Goal: Information Seeking & Learning: Learn about a topic

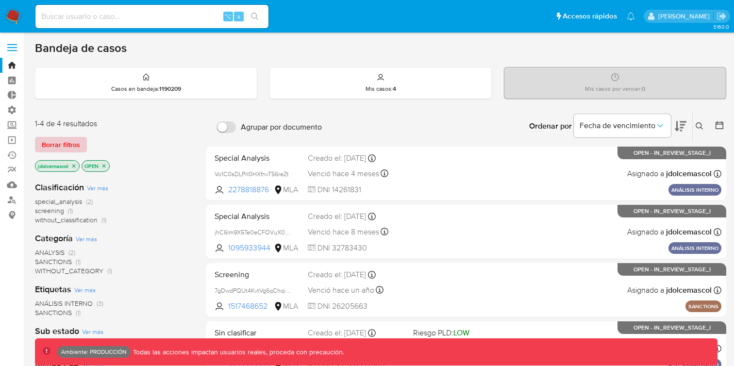
click at [63, 140] on span "Borrar filtros" at bounding box center [61, 145] width 38 height 14
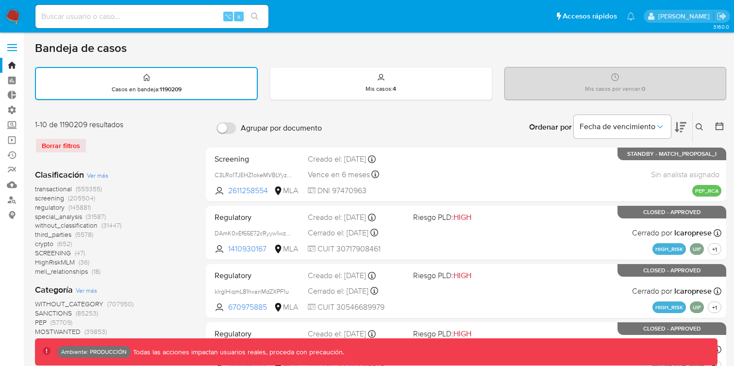
scroll to position [30, 0]
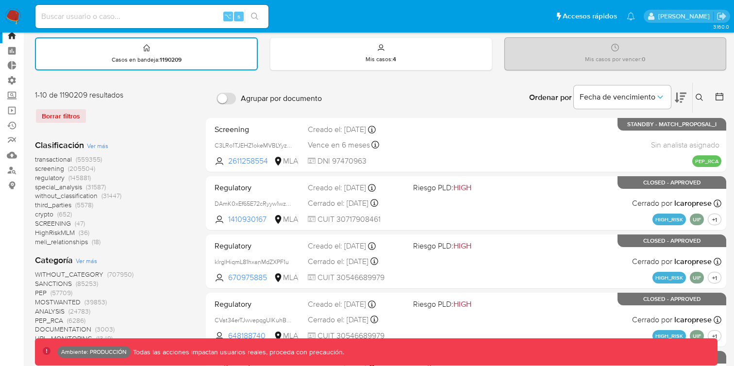
click at [96, 147] on span "Ver más" at bounding box center [97, 145] width 21 height 9
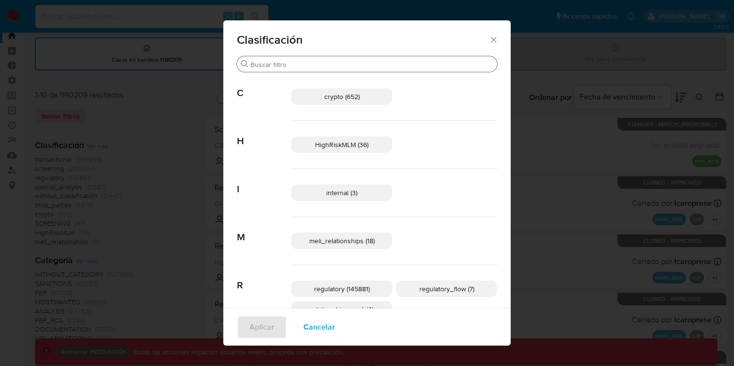
click at [341, 61] on input "Buscar" at bounding box center [372, 64] width 243 height 9
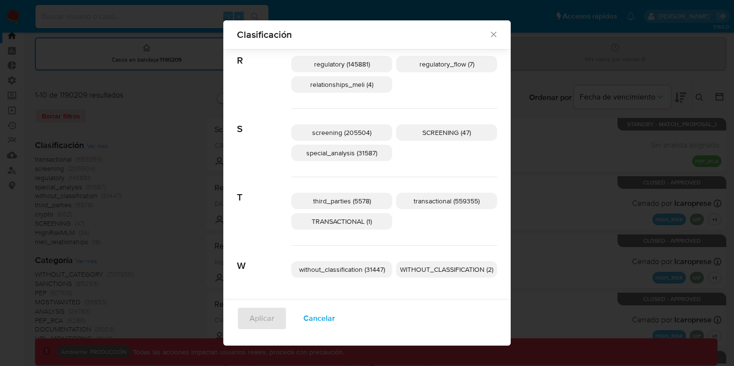
scroll to position [218, 0]
click at [374, 274] on p "without_classification (31447)" at bounding box center [341, 269] width 101 height 17
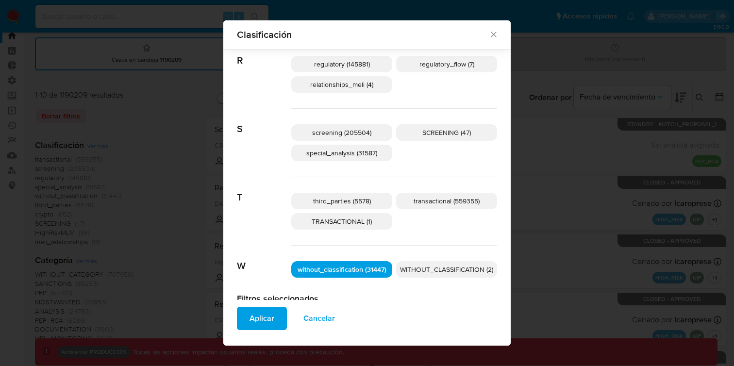
click at [268, 319] on span "Aplicar" at bounding box center [262, 318] width 25 height 21
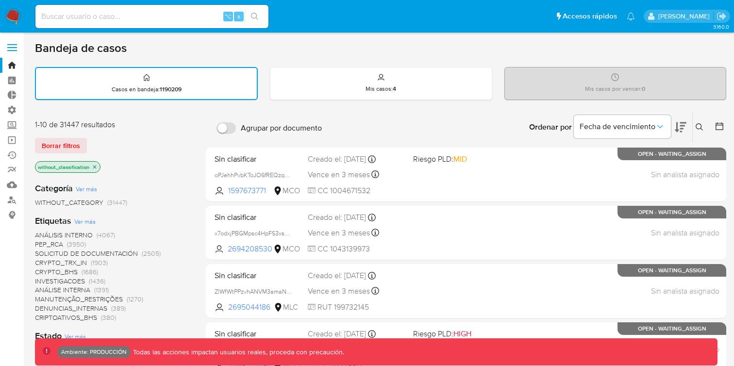
click at [100, 166] on div "without_classification" at bounding box center [68, 167] width 66 height 12
click at [97, 166] on icon "close-filter" at bounding box center [95, 167] width 6 height 6
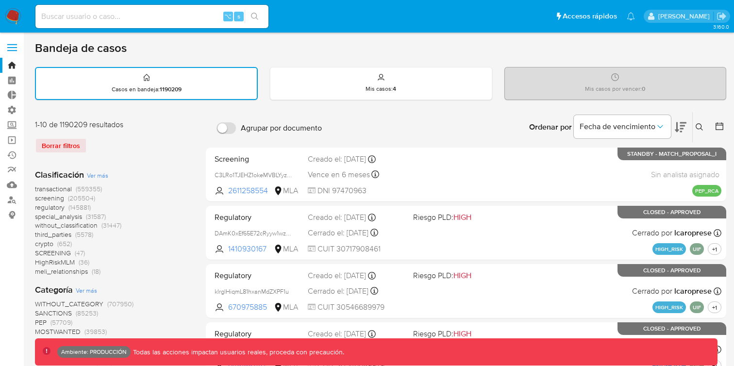
click at [97, 172] on span "Ver más" at bounding box center [97, 175] width 21 height 9
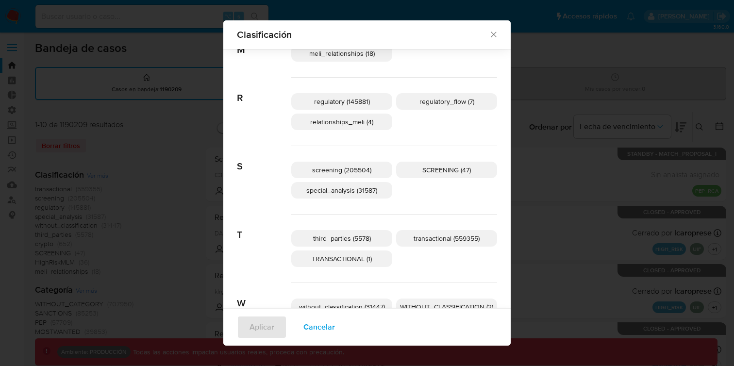
scroll to position [218, 0]
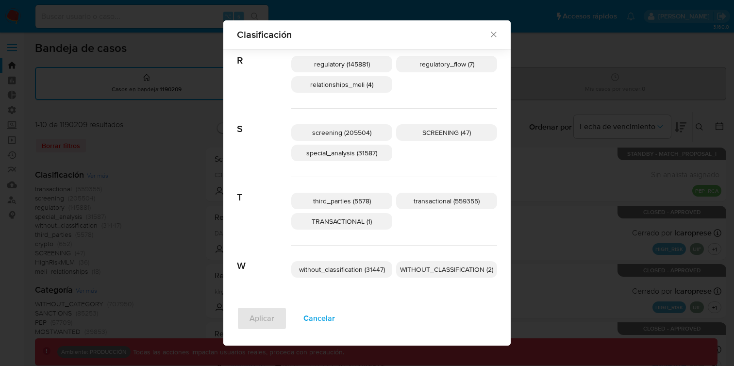
click at [344, 203] on span "third_parties (5578)" at bounding box center [342, 201] width 58 height 10
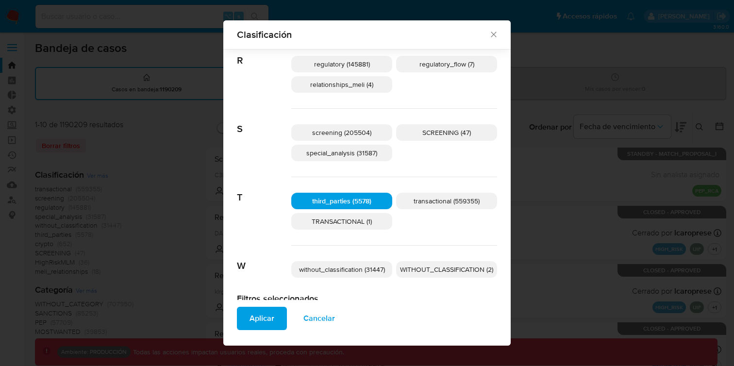
click at [259, 321] on span "Aplicar" at bounding box center [262, 318] width 25 height 21
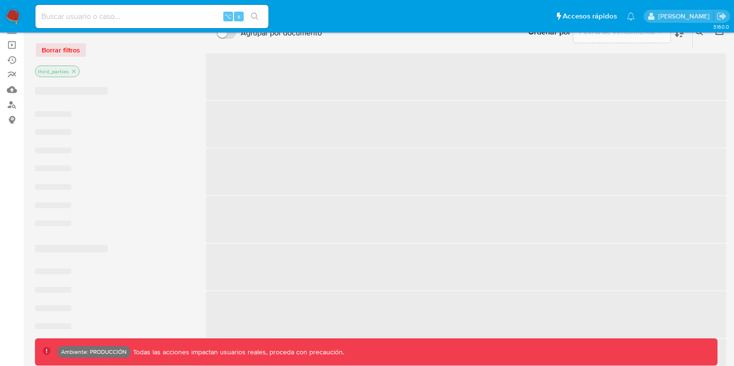
scroll to position [98, 0]
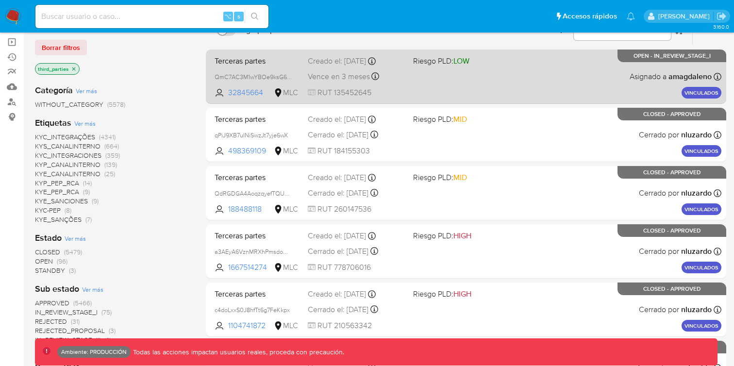
click at [446, 88] on div "Terceras partes QmC7AC3M1wYBOe9ksG6MHoxs 32845664 MLC Riesgo PLD: LOW Creado el…" at bounding box center [466, 76] width 511 height 49
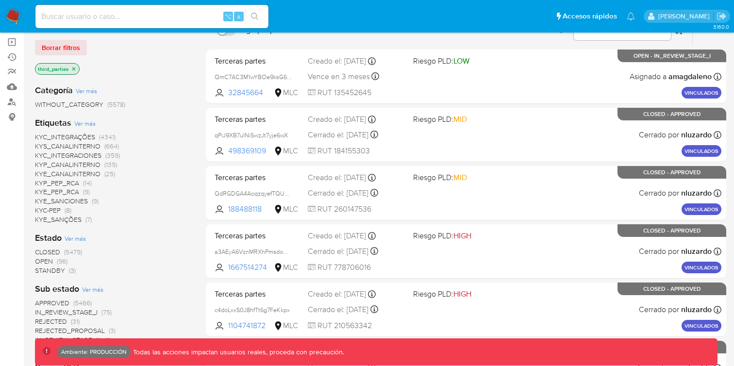
click at [74, 71] on p "third_parties" at bounding box center [57, 69] width 44 height 11
click at [74, 69] on icon "close-filter" at bounding box center [73, 68] width 3 height 3
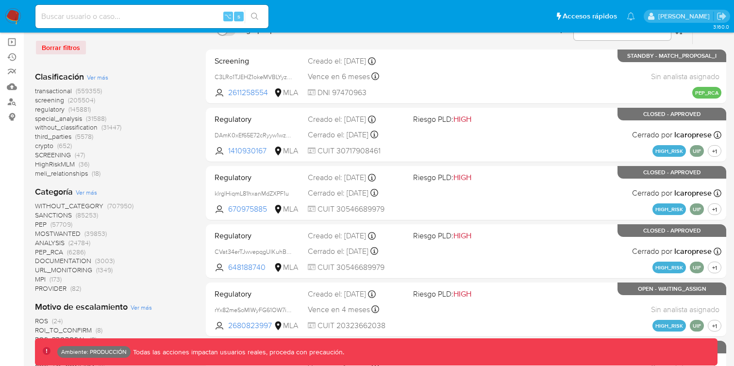
click at [49, 100] on span "screening" at bounding box center [49, 100] width 29 height 10
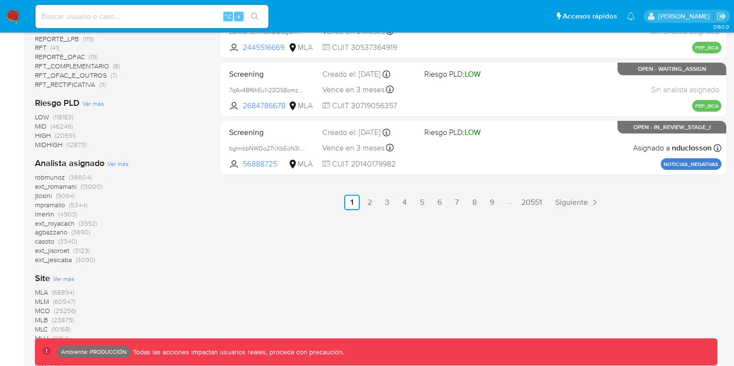
scroll to position [594, 0]
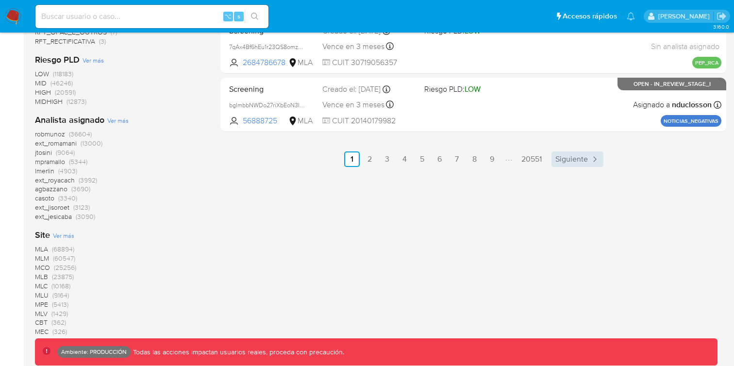
click at [581, 164] on link "Siguiente" at bounding box center [578, 160] width 52 height 16
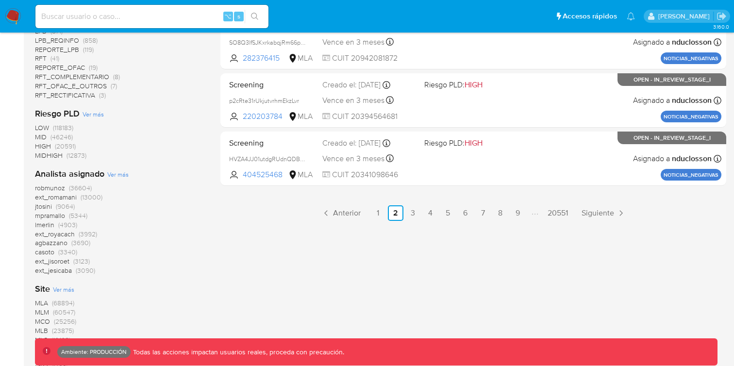
scroll to position [558, 0]
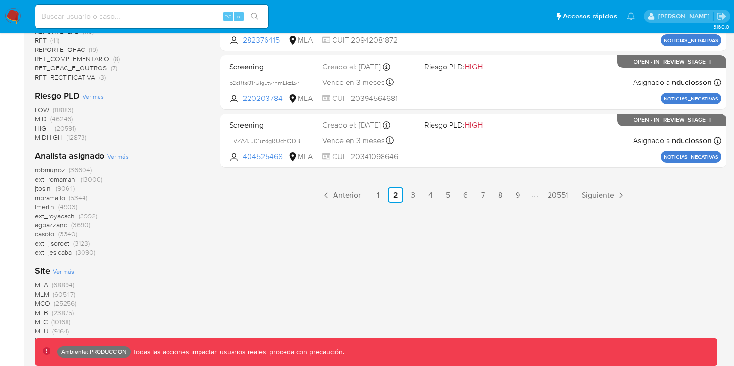
click at [47, 285] on span "MLA" at bounding box center [41, 285] width 13 height 10
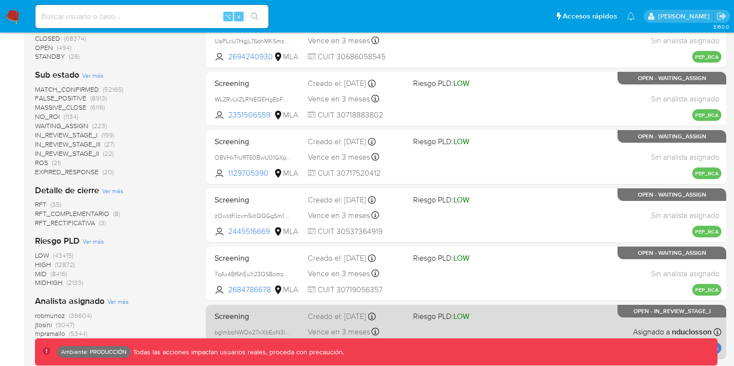
scroll to position [491, 0]
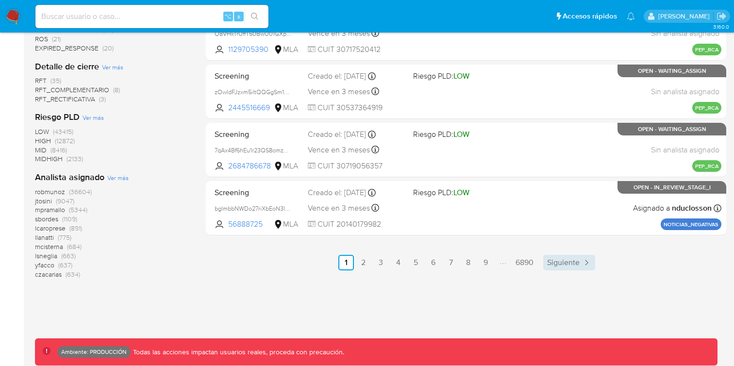
click at [558, 259] on span "Siguiente" at bounding box center [563, 263] width 33 height 8
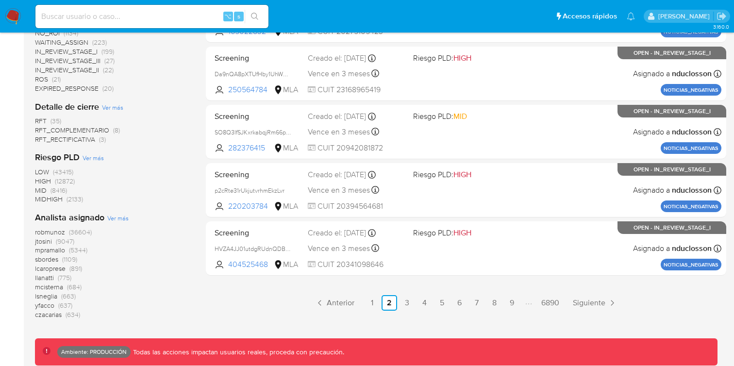
scroll to position [491, 0]
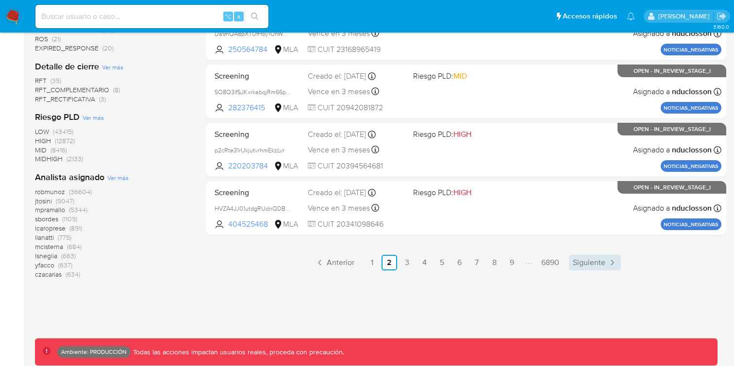
click at [599, 259] on span "Siguiente" at bounding box center [589, 263] width 33 height 8
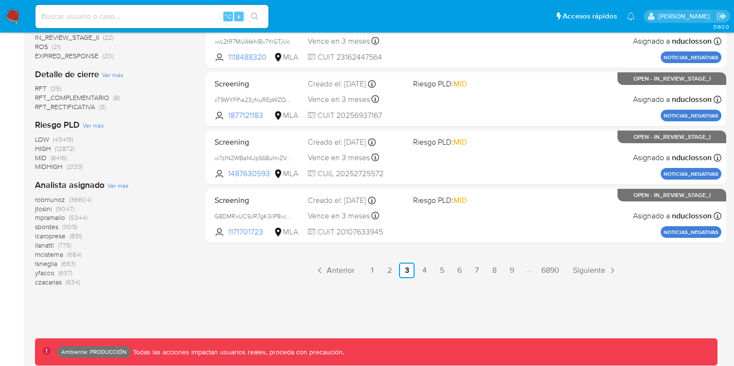
scroll to position [491, 0]
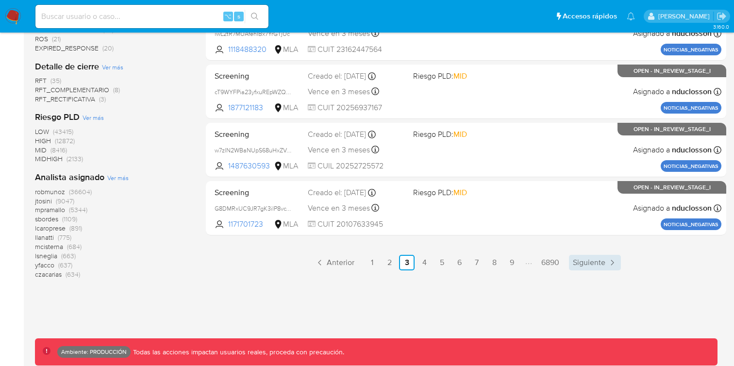
click at [578, 266] on span "Siguiente" at bounding box center [589, 263] width 33 height 8
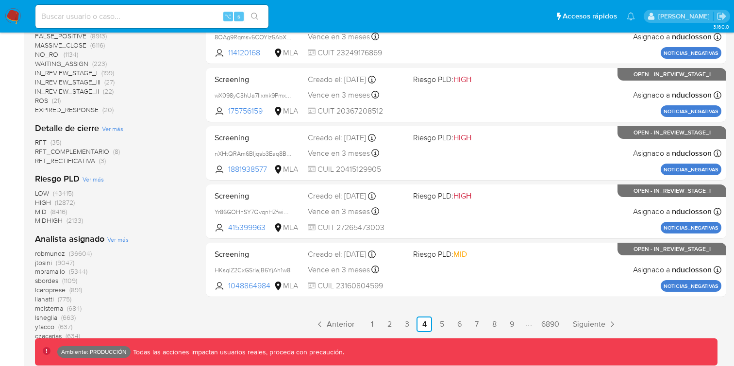
scroll to position [491, 0]
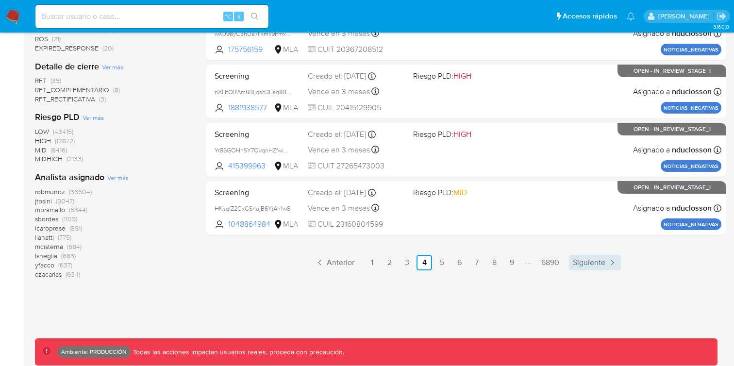
click at [594, 262] on span "Siguiente" at bounding box center [589, 263] width 33 height 8
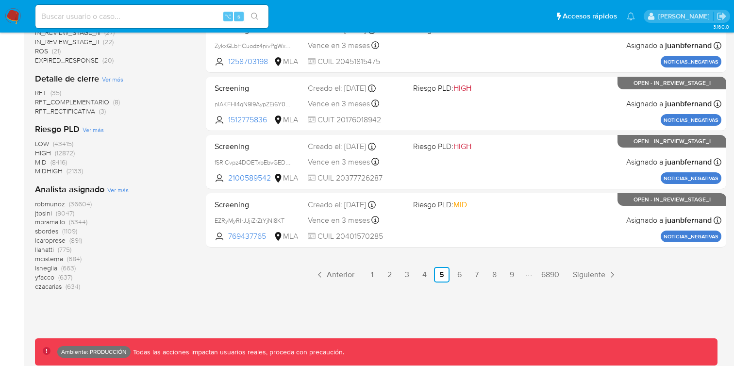
scroll to position [491, 0]
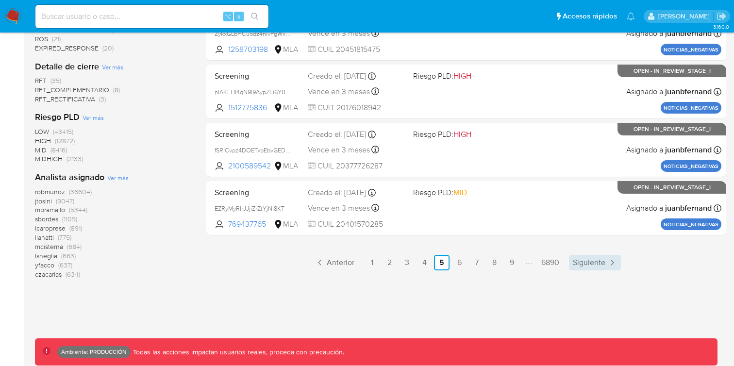
click at [595, 255] on link "Siguiente" at bounding box center [595, 263] width 52 height 16
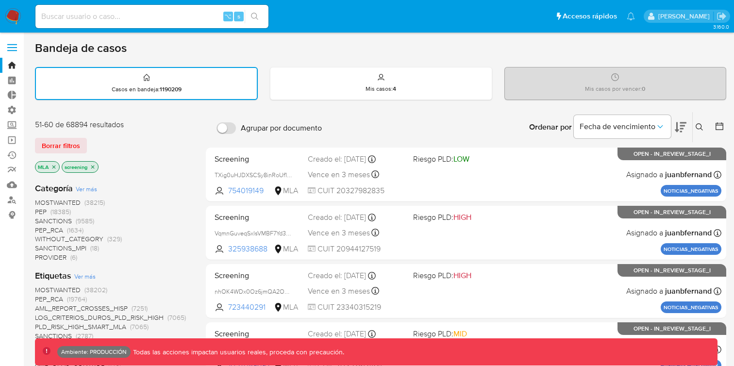
click at [698, 128] on icon at bounding box center [700, 127] width 8 height 8
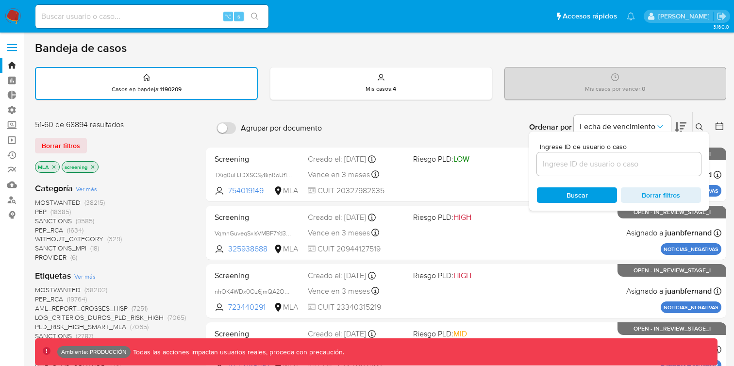
click at [577, 162] on input at bounding box center [619, 164] width 164 height 13
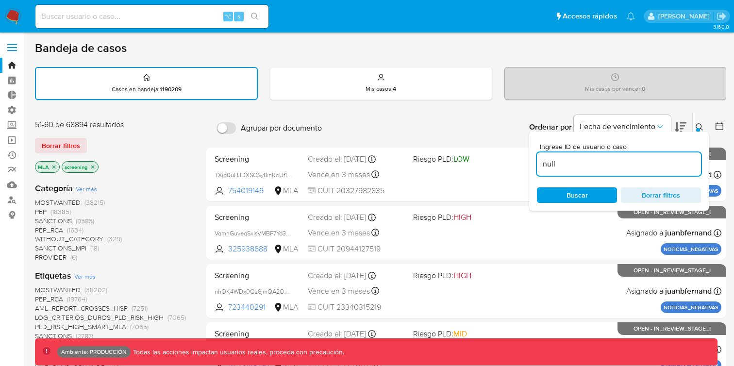
type input "null"
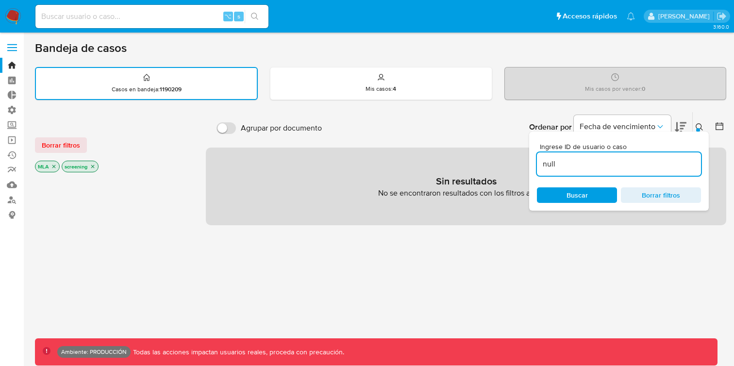
click at [644, 189] on span "Borrar filtros" at bounding box center [661, 195] width 67 height 14
click at [319, 166] on div "Sin resultados No se encontraron resultados con los filtros actuales" at bounding box center [466, 187] width 521 height 78
click at [83, 202] on div at bounding box center [112, 339] width 155 height 330
click at [593, 200] on span "Buscar" at bounding box center [577, 195] width 67 height 14
click at [479, 202] on div "Sin resultados No se encontraron resultados con los filtros actuales" at bounding box center [466, 187] width 521 height 78
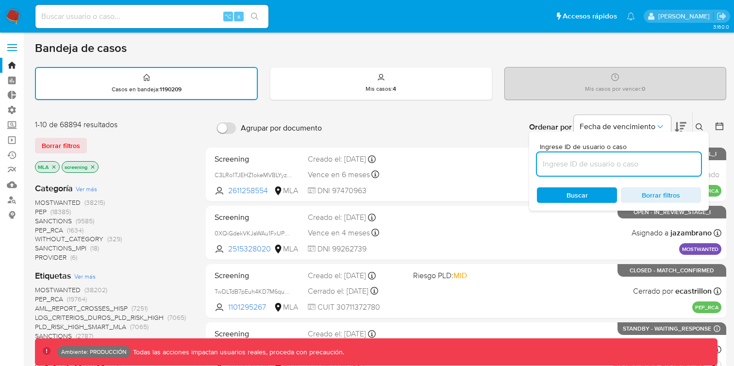
click at [699, 124] on icon at bounding box center [700, 127] width 8 height 8
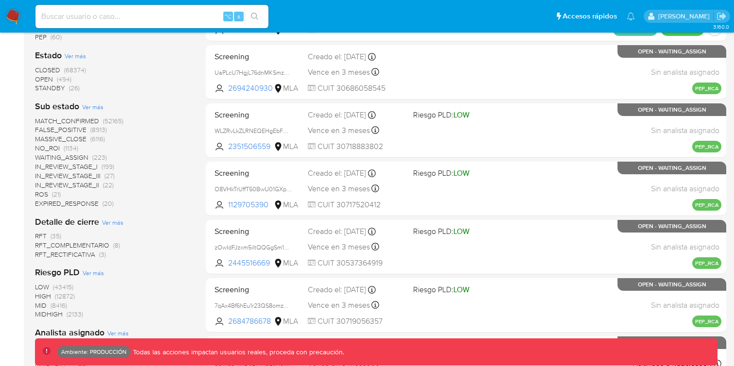
scroll to position [491, 0]
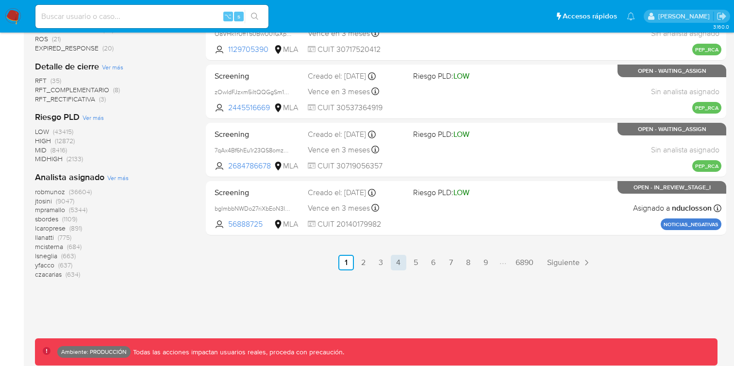
click at [395, 263] on link "4" at bounding box center [399, 263] width 16 height 16
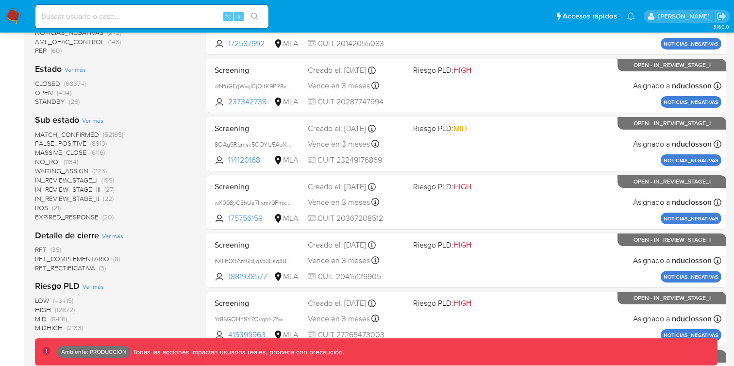
scroll to position [491, 0]
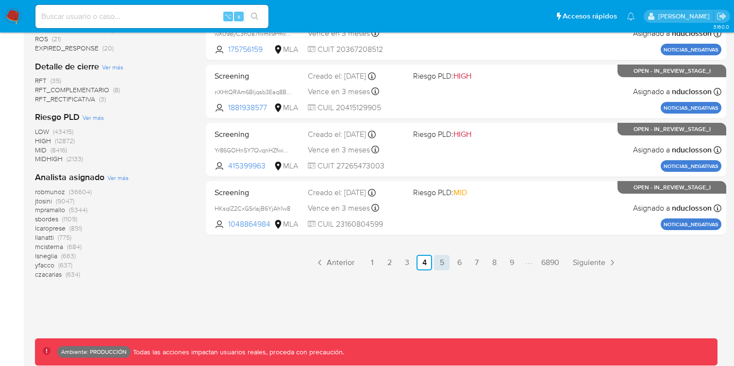
click at [441, 259] on link "5" at bounding box center [442, 263] width 16 height 16
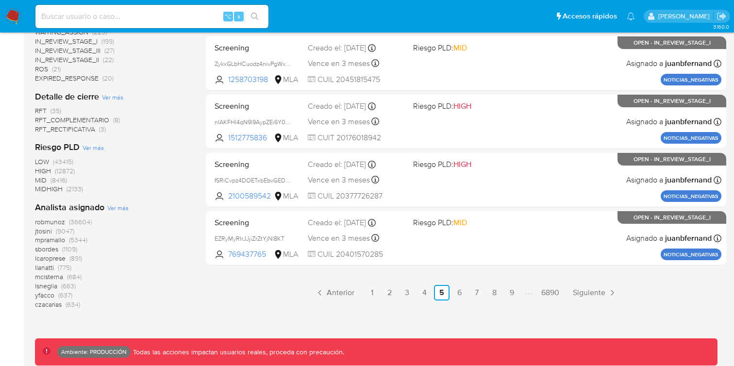
scroll to position [491, 0]
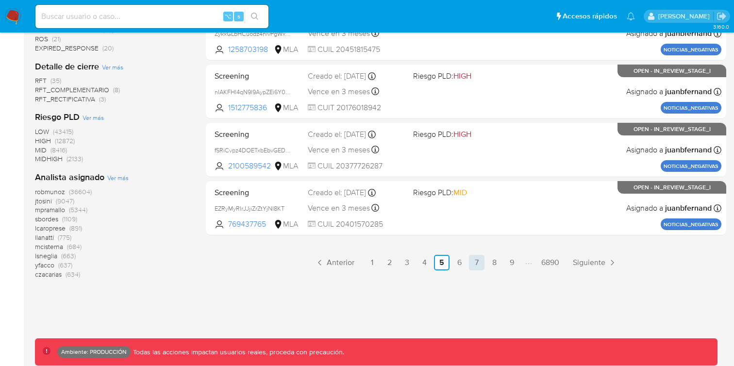
click at [473, 266] on link "7" at bounding box center [477, 263] width 16 height 16
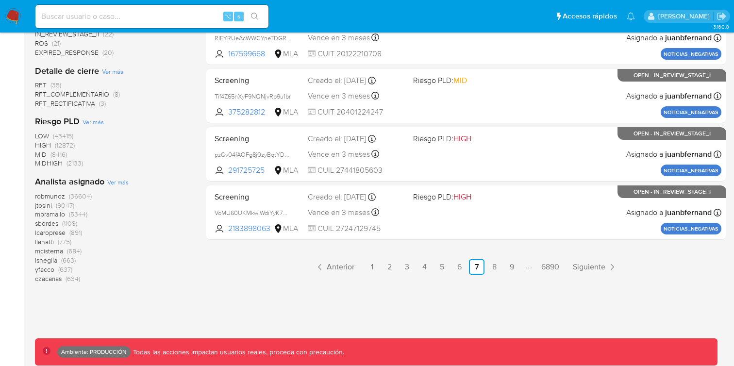
scroll to position [491, 0]
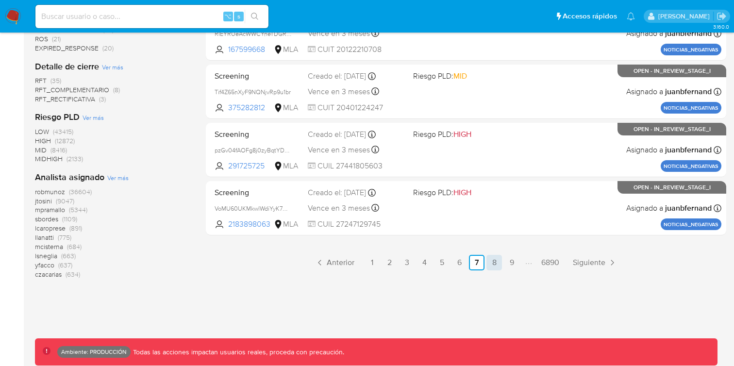
click at [491, 265] on link "8" at bounding box center [495, 263] width 16 height 16
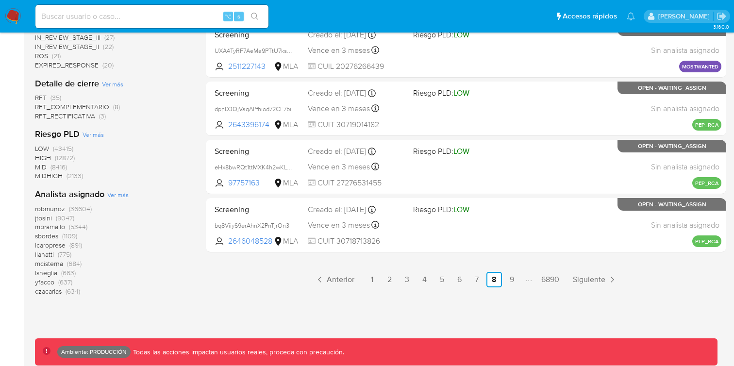
scroll to position [491, 0]
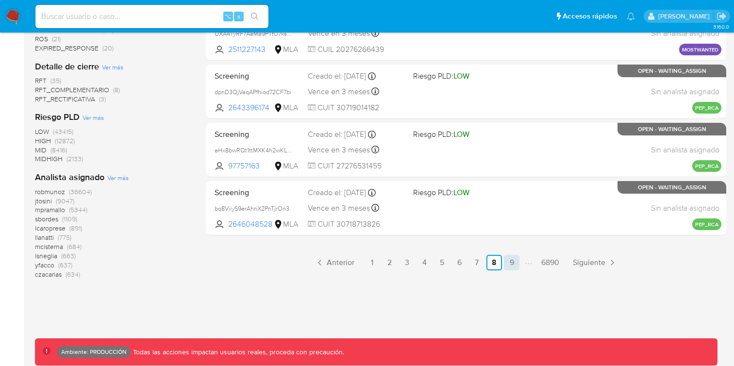
click at [511, 267] on link "9" at bounding box center [512, 263] width 16 height 16
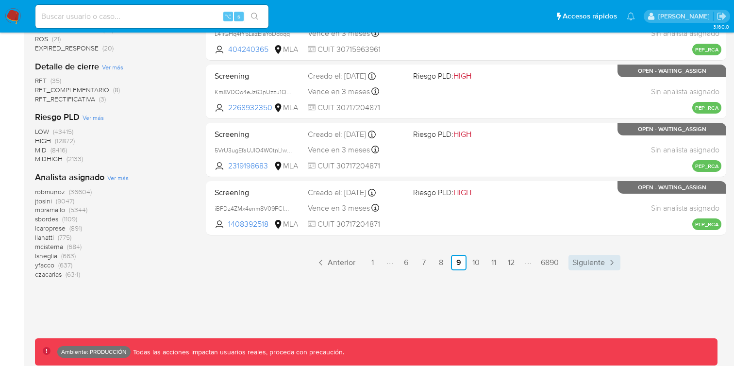
click at [584, 262] on span "Siguiente" at bounding box center [589, 263] width 33 height 8
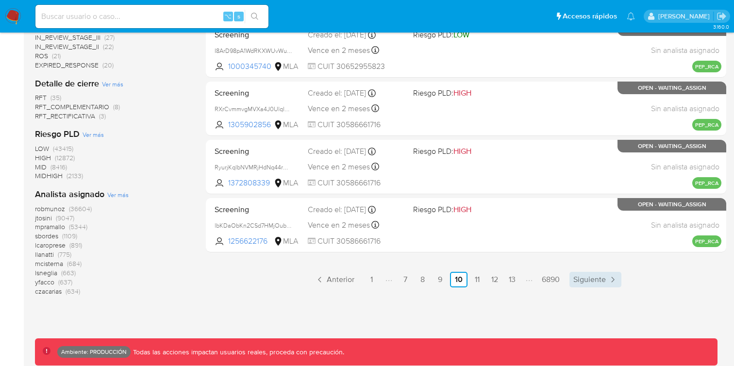
click at [614, 287] on link "Siguiente" at bounding box center [596, 280] width 52 height 16
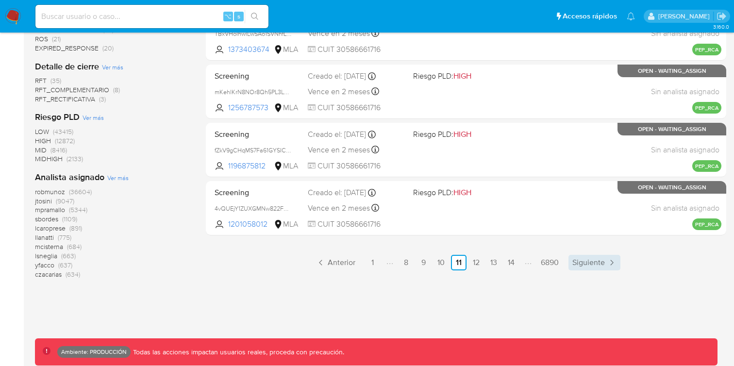
click at [595, 264] on span "Siguiente" at bounding box center [589, 263] width 33 height 8
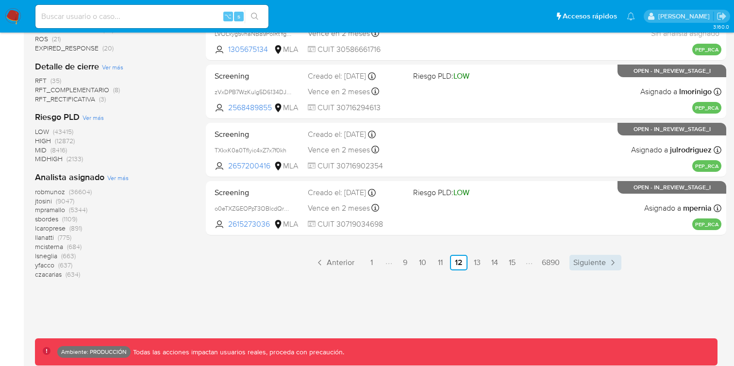
click at [597, 262] on span "Siguiente" at bounding box center [590, 263] width 33 height 8
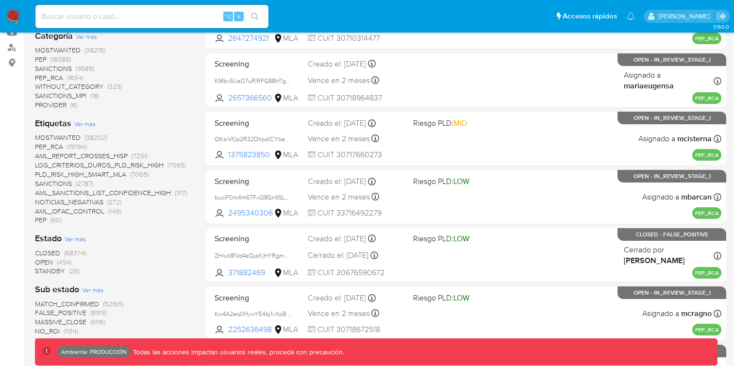
click at [85, 118] on div "Etiquetas Ver más MOSTWANTED (38202) PEP_RCA (19764) AML_REPORT_CROSSES_HISP (7…" at bounding box center [112, 171] width 155 height 107
click at [85, 123] on span "Ver más" at bounding box center [84, 123] width 21 height 9
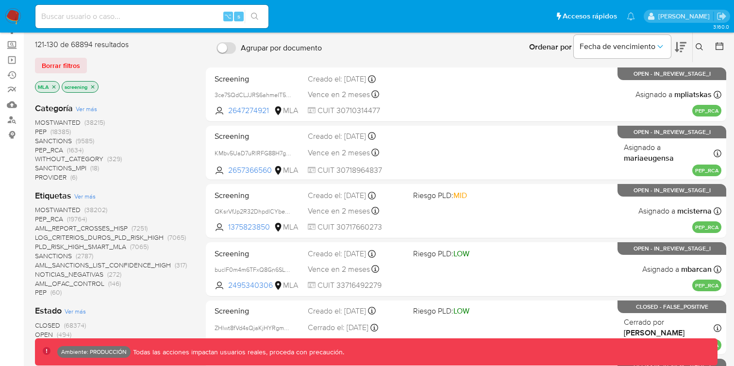
click at [92, 109] on span "Ver más" at bounding box center [86, 108] width 21 height 9
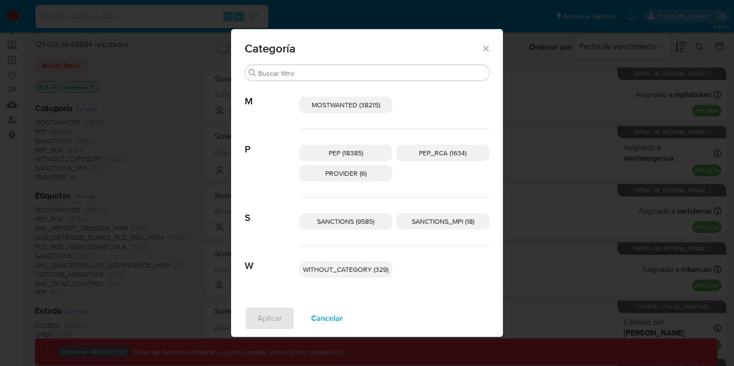
click at [362, 175] on span "PROVIDER (6)" at bounding box center [345, 174] width 41 height 10
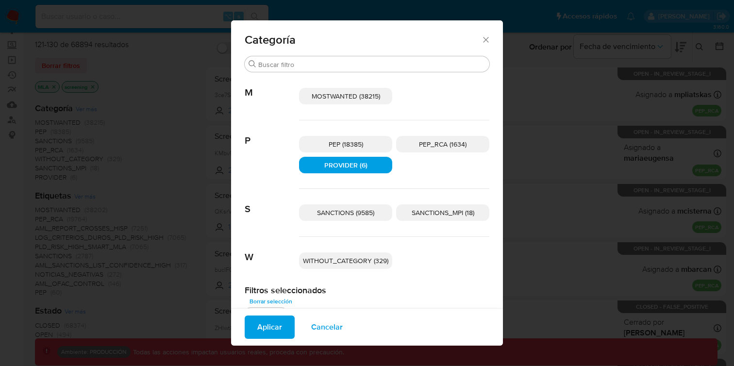
click at [258, 321] on span "Aplicar" at bounding box center [269, 327] width 25 height 21
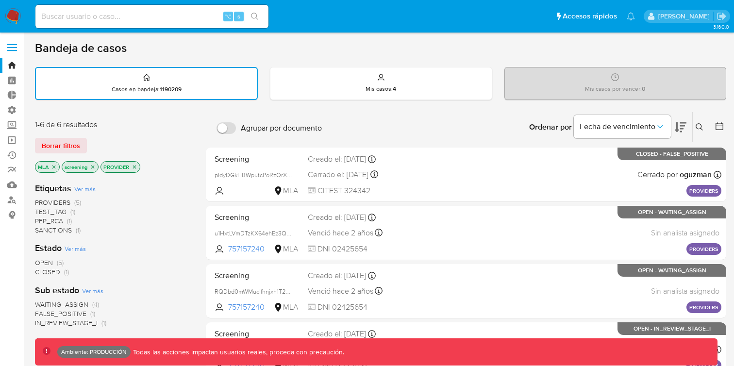
click at [51, 167] on icon "close-filter" at bounding box center [54, 167] width 6 height 6
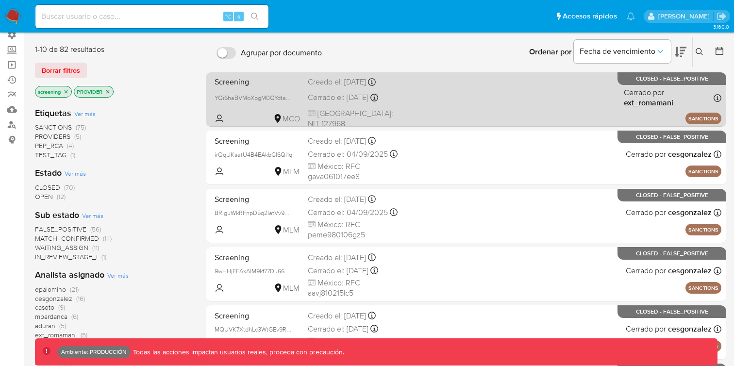
click at [437, 105] on div "Screening YQi6haBVMoXpgM0QYdtaYmTG MCO Creado el: 12/09/2025 Creado el: 12/09/2…" at bounding box center [466, 99] width 511 height 49
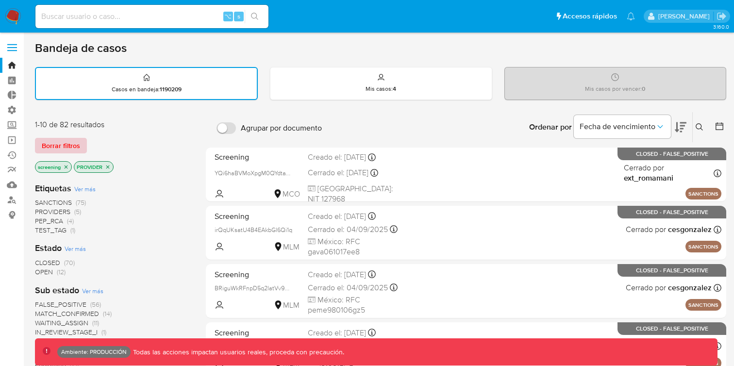
click at [57, 148] on span "Borrar filtros" at bounding box center [61, 146] width 38 height 14
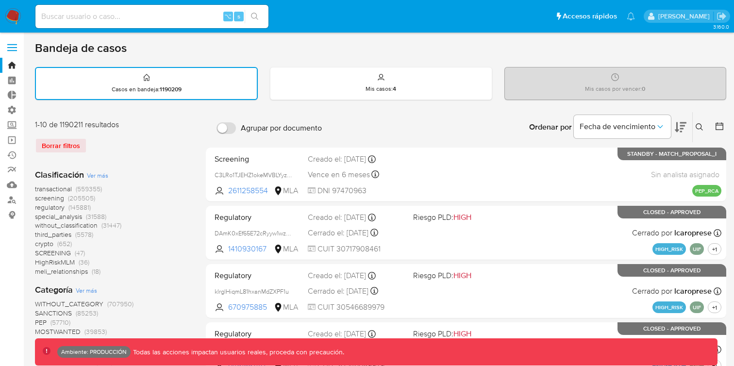
click at [12, 17] on img at bounding box center [13, 16] width 17 height 17
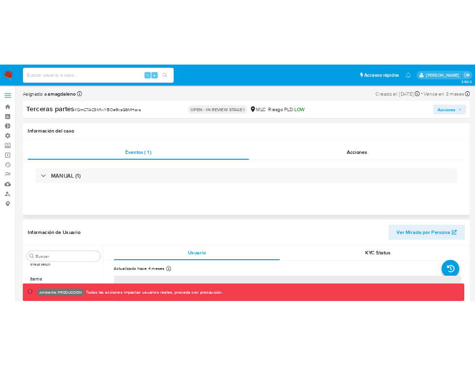
scroll to position [434, 0]
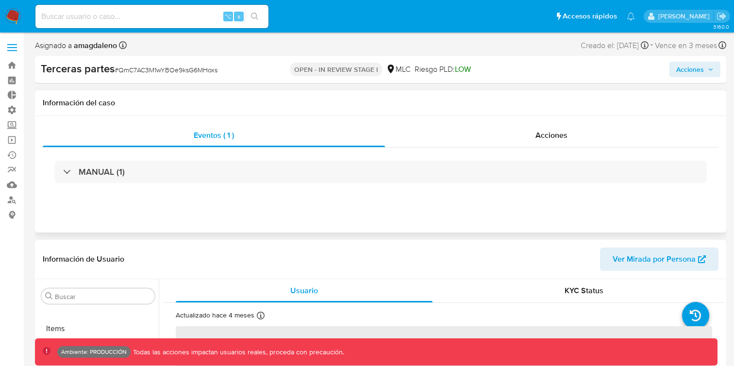
select select "10"
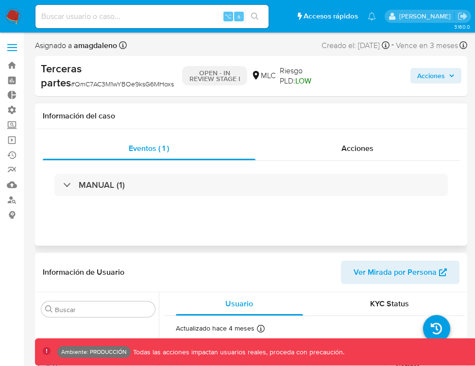
click at [372, 136] on div "Eventos ( 1 ) Acciones MANUAL (1)" at bounding box center [251, 187] width 432 height 117
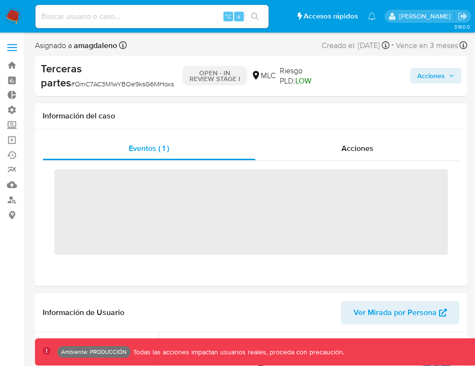
scroll to position [434, 0]
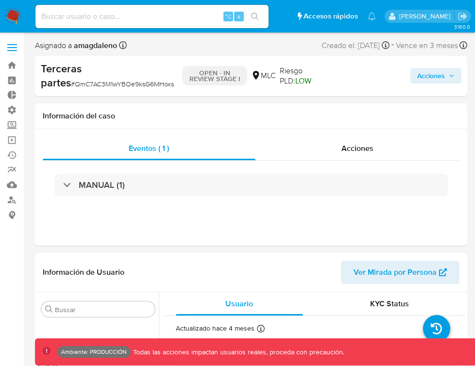
select select "10"
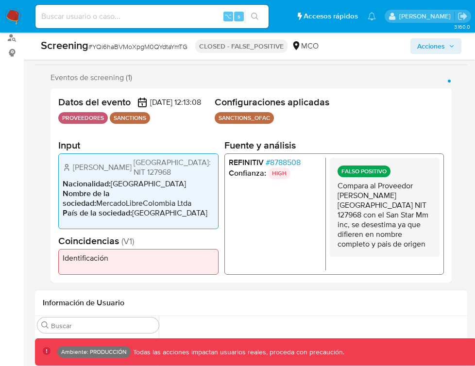
scroll to position [164, 0]
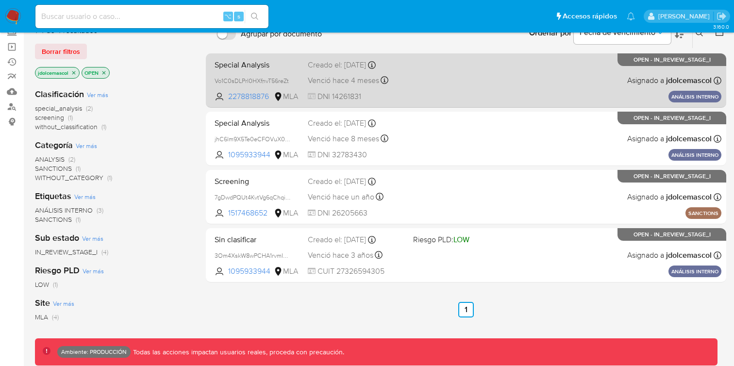
scroll to position [94, 0]
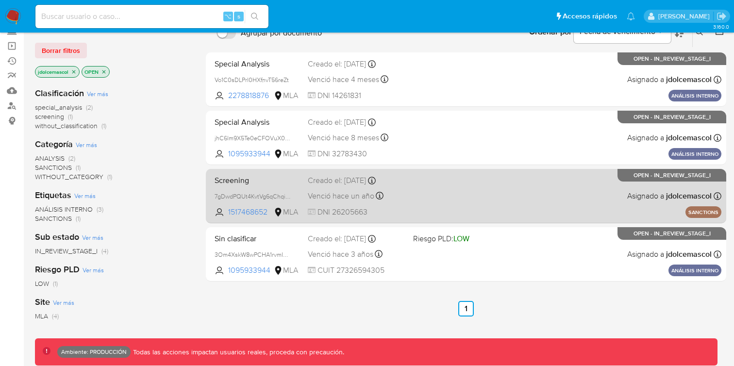
click at [461, 207] on div "Screening 7gDwdPQUt4KvtVg6qChqiWKa 1517468652 MLA Creado el: 10/05/2024 Creado …" at bounding box center [466, 195] width 511 height 49
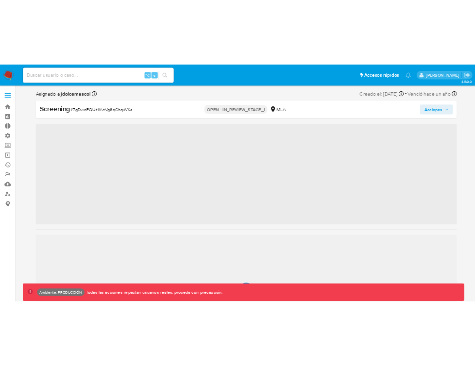
scroll to position [457, 0]
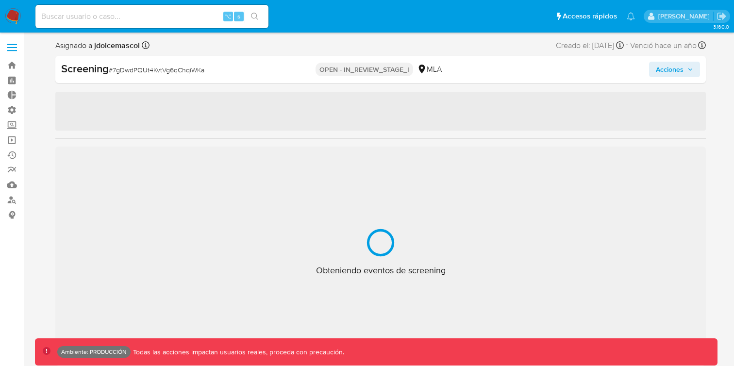
select select "10"
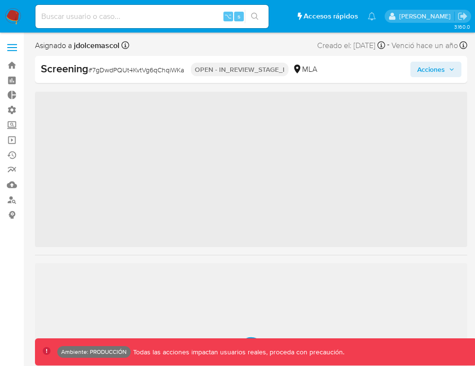
scroll to position [457, 0]
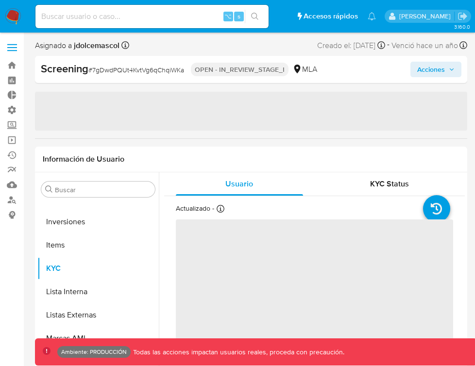
select select "10"
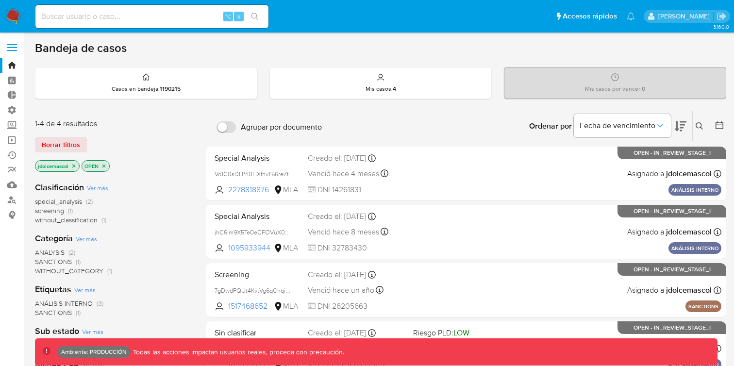
click at [489, 21] on ul "Pausado Ver notificaciones ⌥ s Accesos rápidos Presiona las siguientes teclas p…" at bounding box center [335, 16] width 609 height 24
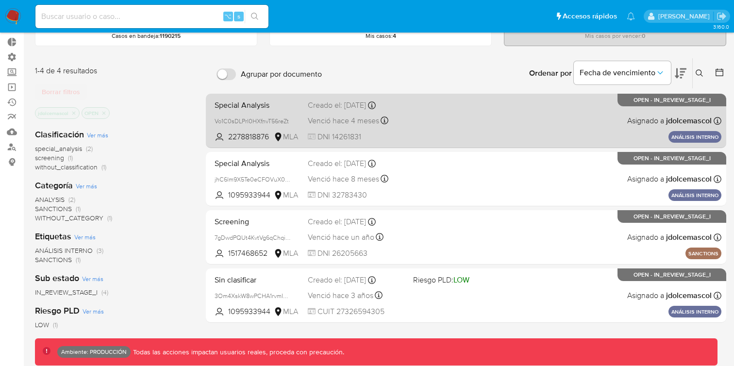
scroll to position [52, 0]
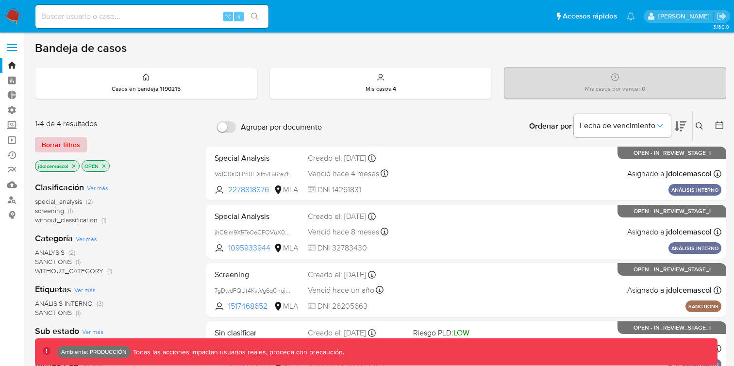
click at [70, 143] on span "Borrar filtros" at bounding box center [61, 145] width 38 height 14
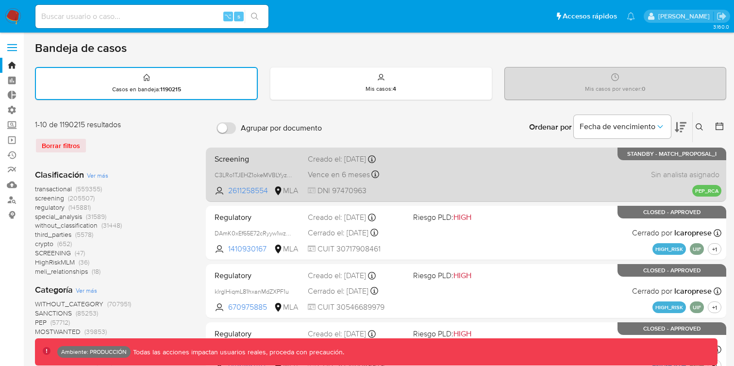
click at [458, 189] on div "Screening C3LRo1TJEHZ1okeMVBLYyzJL 2611258554 MLA Creado el: [DATE] Creado el: …" at bounding box center [466, 174] width 511 height 49
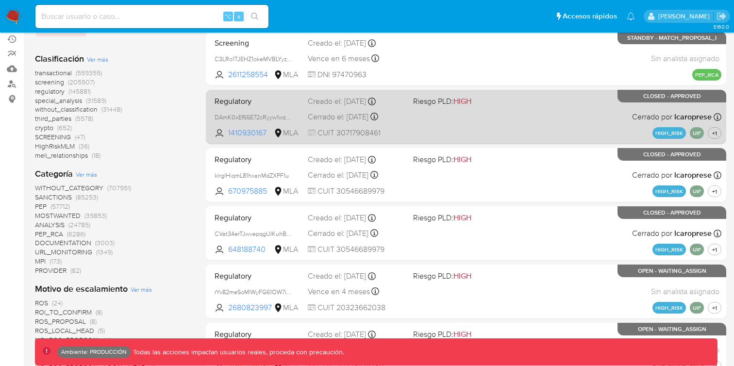
scroll to position [125, 0]
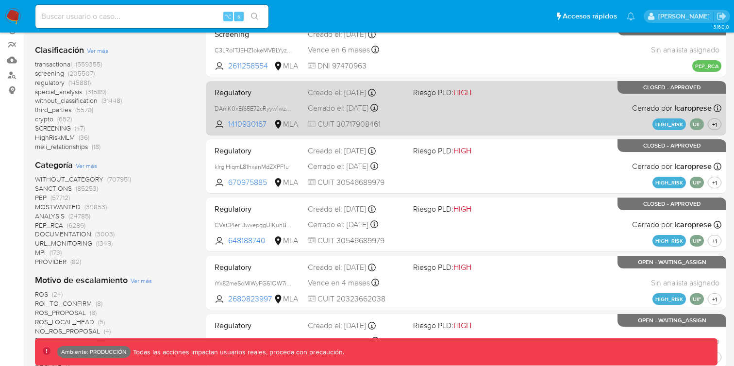
click at [555, 120] on div "Regulatory DAmK0xEf65E72cRyyw1wzIP3 1410930167 MLA Riesgo PLD: HIGH Creado el: …" at bounding box center [466, 108] width 511 height 49
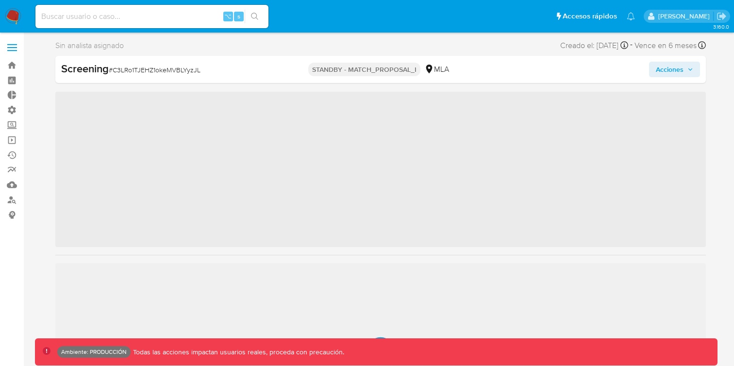
scroll to position [457, 0]
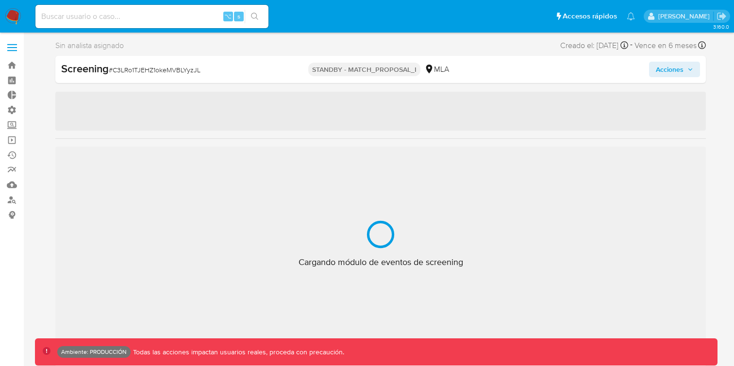
select select "10"
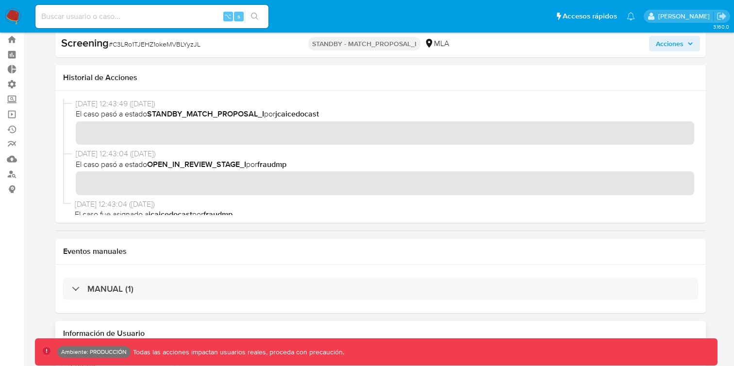
scroll to position [0, 0]
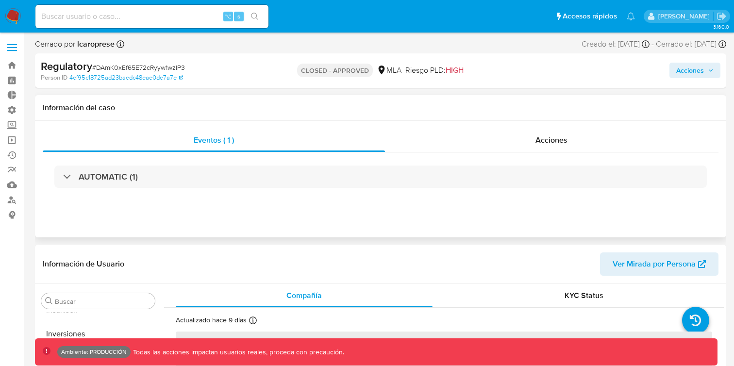
scroll to position [457, 0]
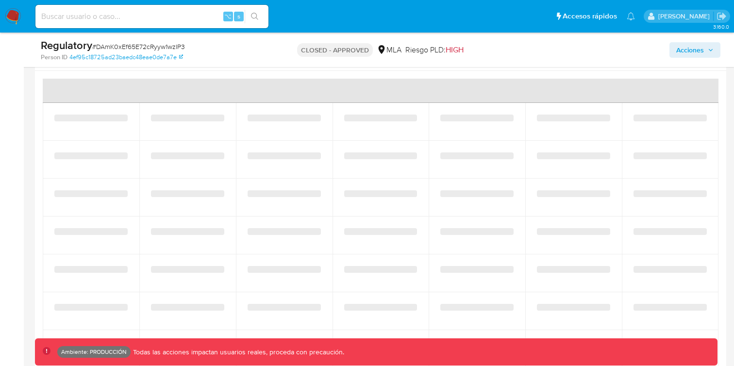
select select "10"
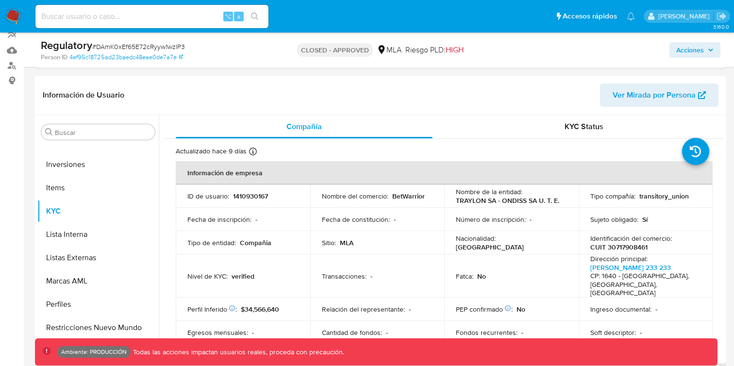
scroll to position [31, 0]
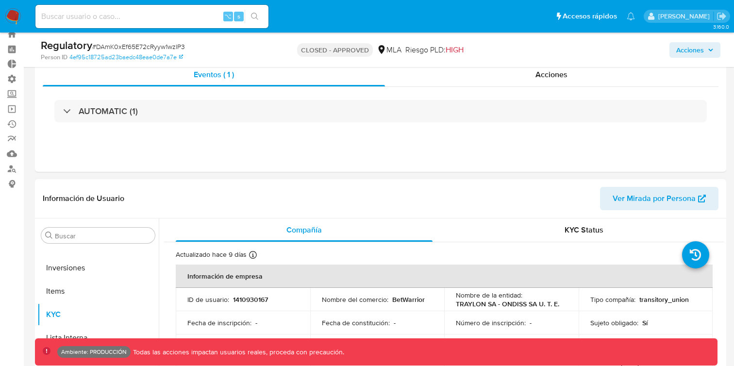
click at [666, 210] on span "Ver Mirada por Persona" at bounding box center [654, 198] width 83 height 23
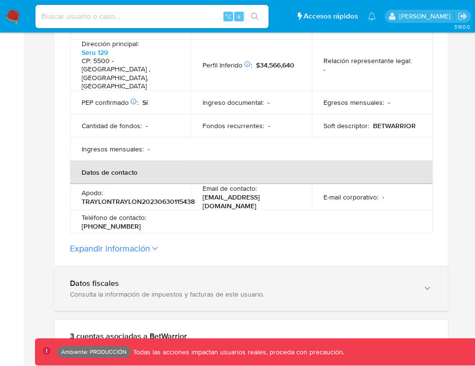
scroll to position [355, 0]
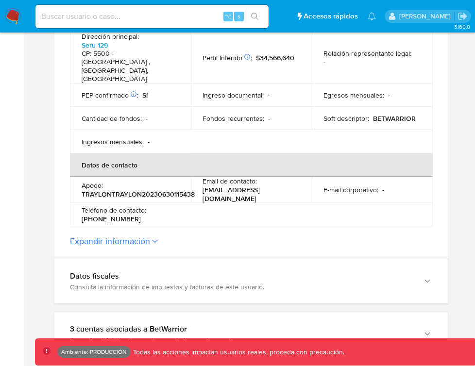
click at [149, 236] on button "Expandir información" at bounding box center [110, 241] width 80 height 11
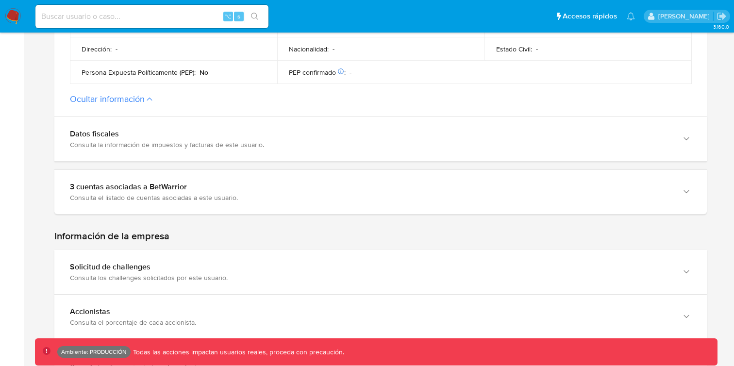
scroll to position [652, 0]
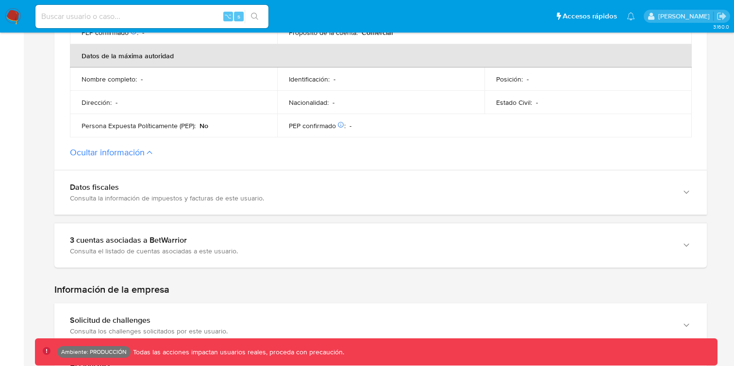
click at [128, 147] on button "Ocultar información" at bounding box center [107, 152] width 75 height 11
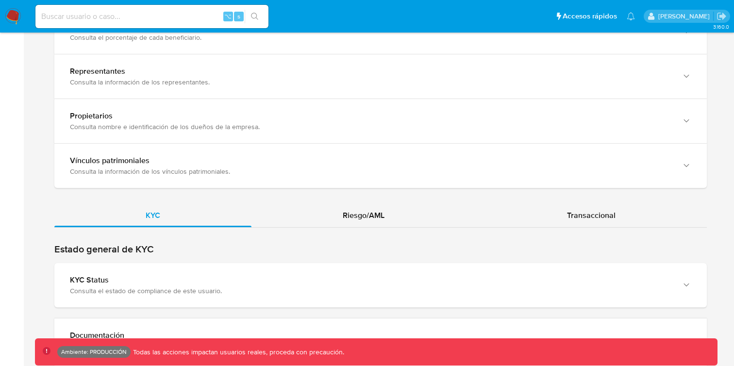
scroll to position [841, 0]
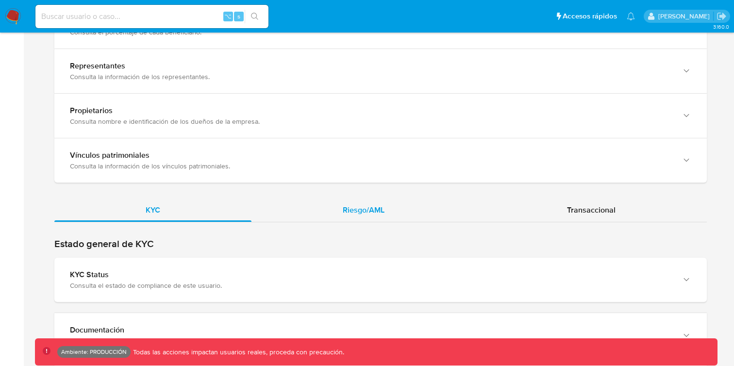
click at [354, 205] on span "Riesgo/AML" at bounding box center [364, 209] width 42 height 11
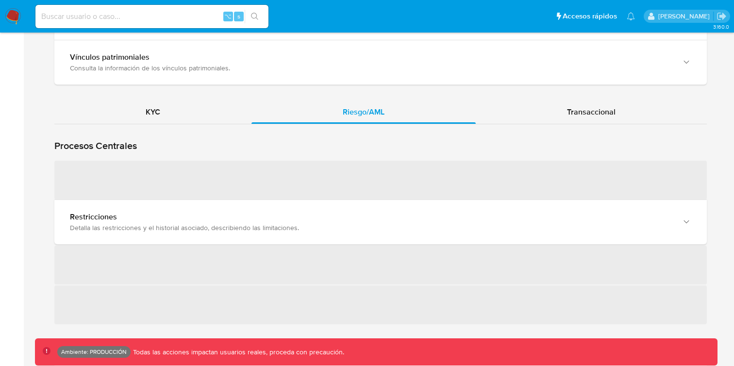
scroll to position [951, 0]
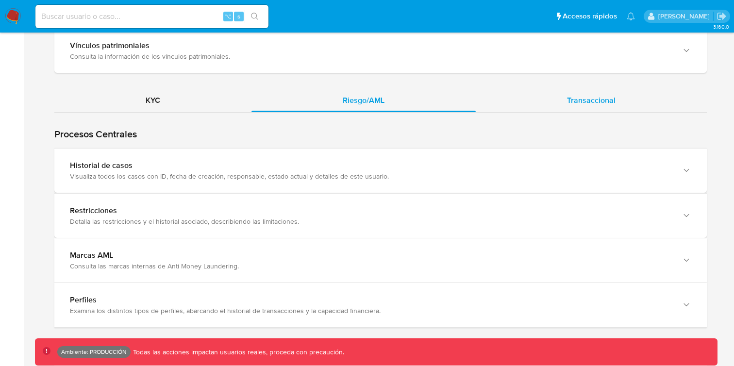
click at [545, 93] on div "Transaccional" at bounding box center [591, 100] width 231 height 23
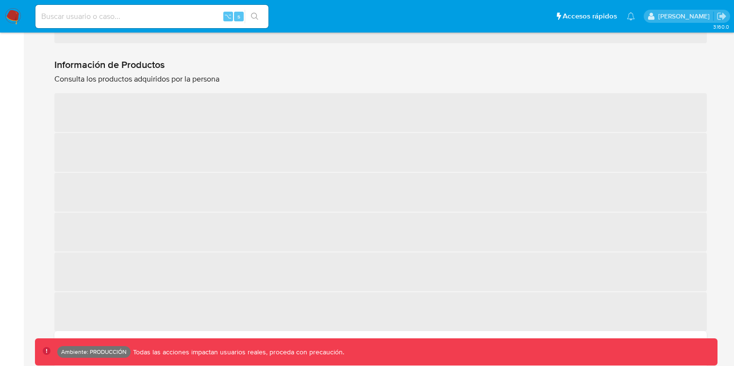
scroll to position [1239, 0]
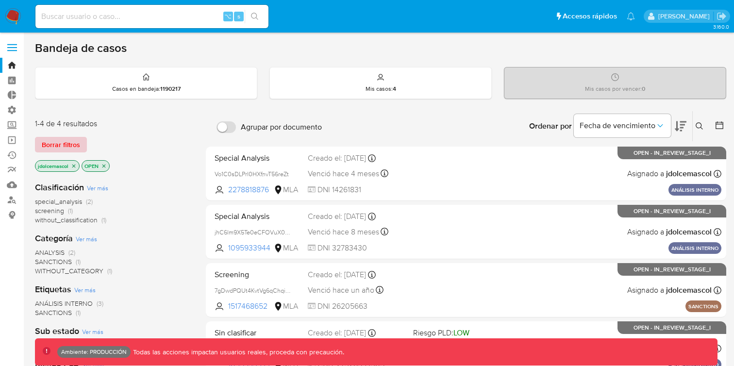
click at [75, 147] on span "Borrar filtros" at bounding box center [61, 145] width 38 height 14
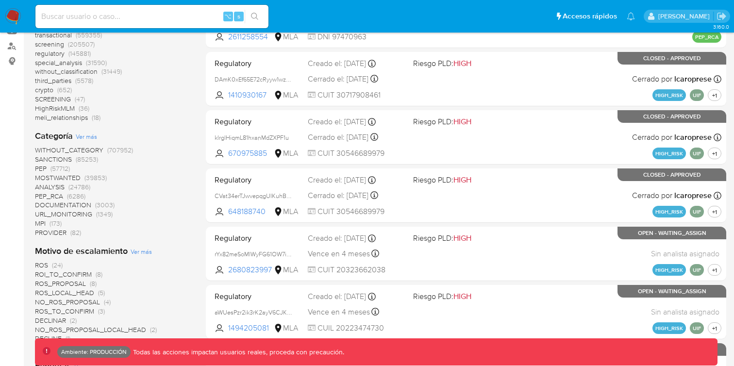
scroll to position [223, 0]
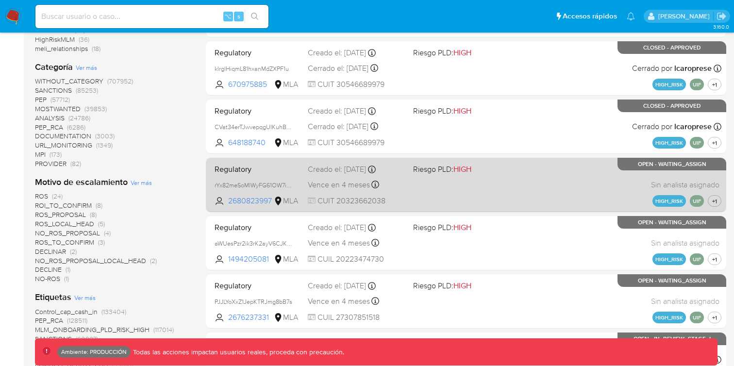
click at [480, 197] on div "Regulatory rYx82meSoMlWyFG61OW7ioUG 2680823997 MLA Riesgo PLD: HIGH Creado el: …" at bounding box center [466, 184] width 511 height 49
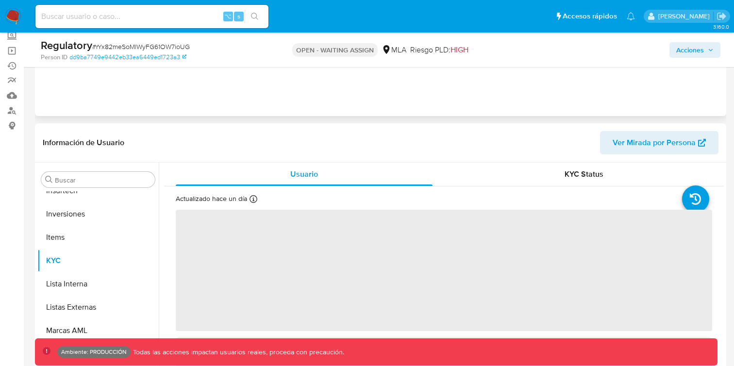
scroll to position [457, 0]
click at [613, 146] on button "Ver Mirada por Persona" at bounding box center [659, 142] width 118 height 23
select select "10"
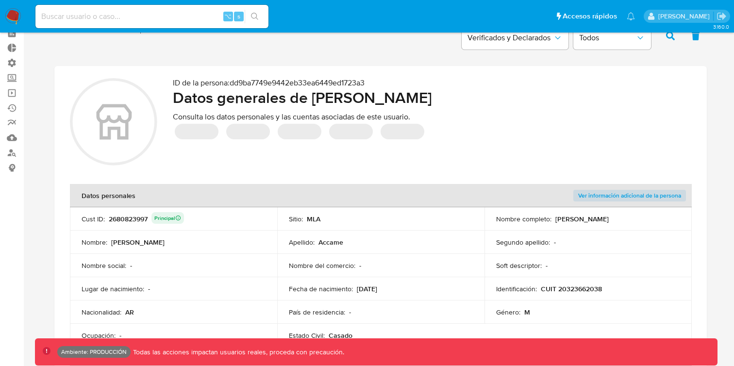
scroll to position [48, 0]
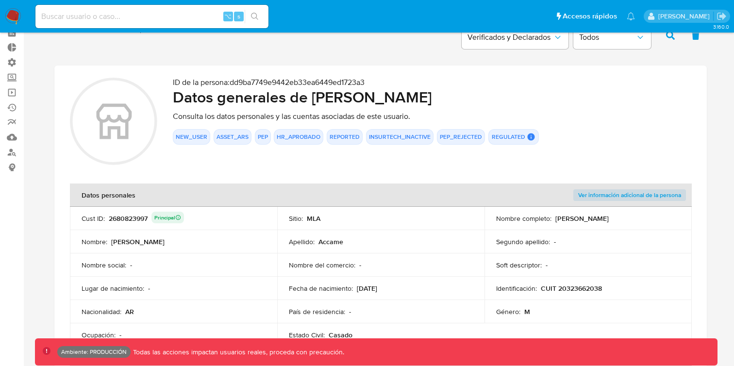
drag, startPoint x: 122, startPoint y: 127, endPoint x: 183, endPoint y: 128, distance: 60.2
click at [182, 128] on section "ID de la persona : dd9ba7749e9442eb33ea6449ed1723a3 Datos generales de Marcelo …" at bounding box center [381, 123] width 622 height 90
click at [182, 137] on button "NEW_USER" at bounding box center [192, 137] width 32 height 4
click at [188, 207] on td "Cust ID : 2680823997 Principal" at bounding box center [173, 218] width 207 height 23
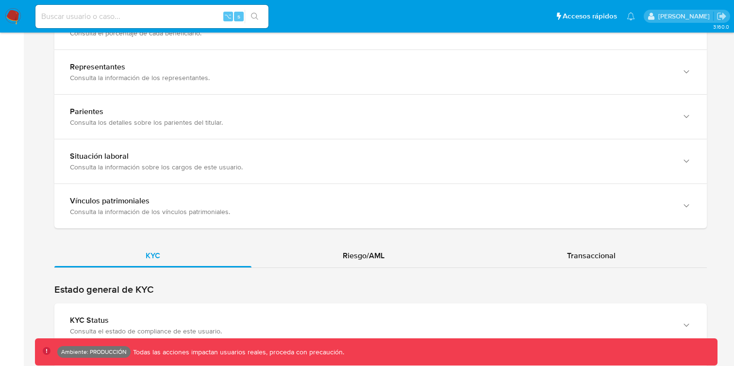
scroll to position [692, 0]
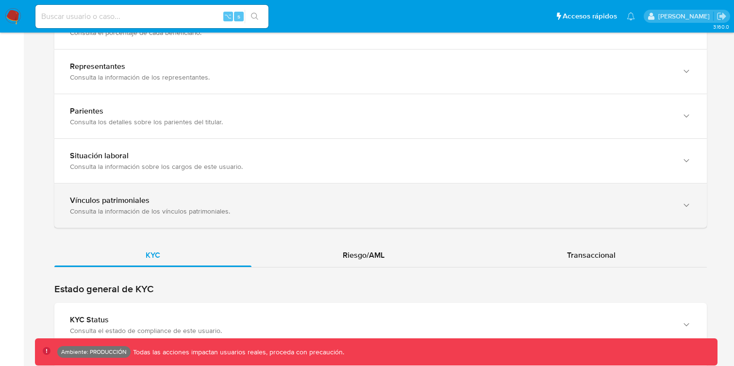
click at [298, 200] on div "Vínculos patrimoniales" at bounding box center [371, 201] width 602 height 10
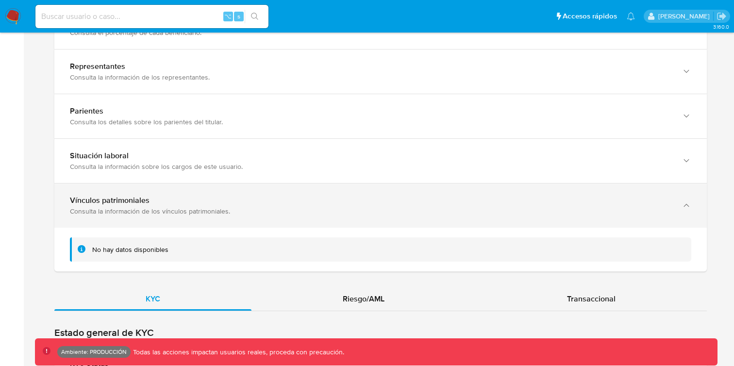
click at [298, 200] on div "Vínculos patrimoniales" at bounding box center [371, 201] width 602 height 10
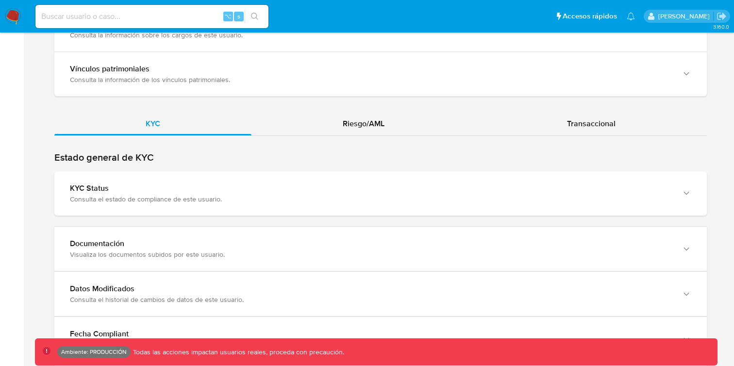
scroll to position [822, 0]
click at [369, 119] on span "Riesgo/AML" at bounding box center [364, 124] width 42 height 11
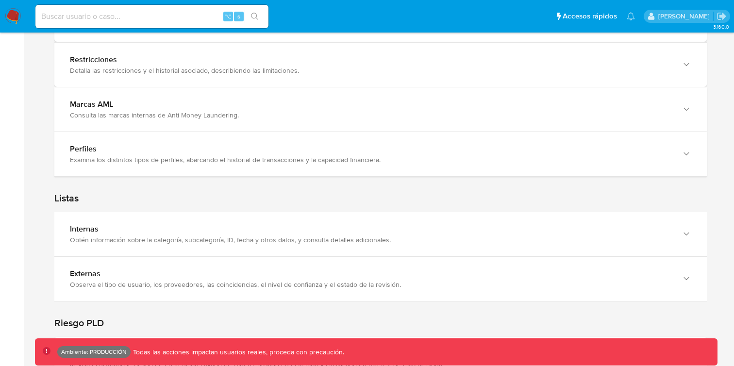
scroll to position [996, 0]
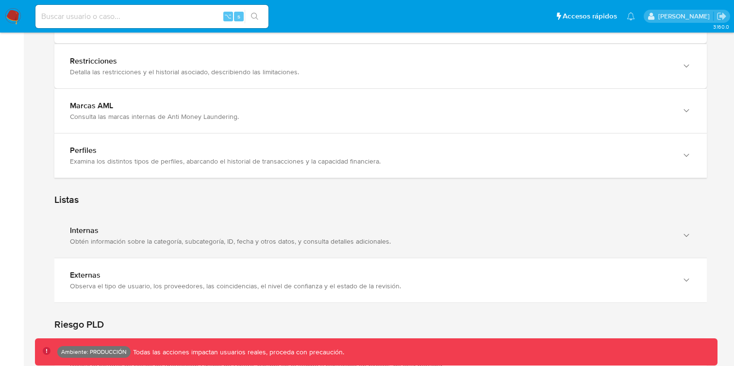
click at [438, 233] on div "Internas" at bounding box center [371, 231] width 602 height 10
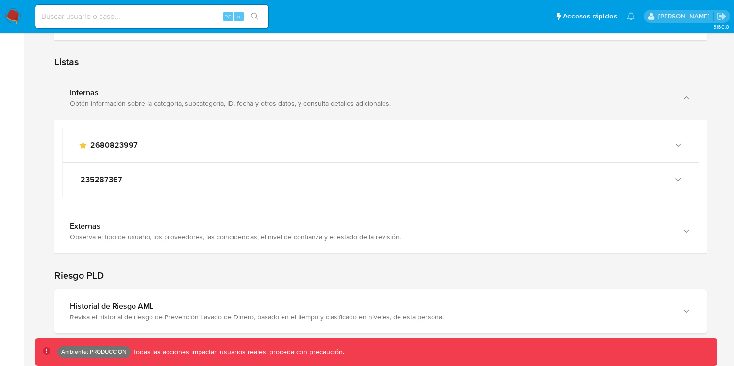
scroll to position [1150, 0]
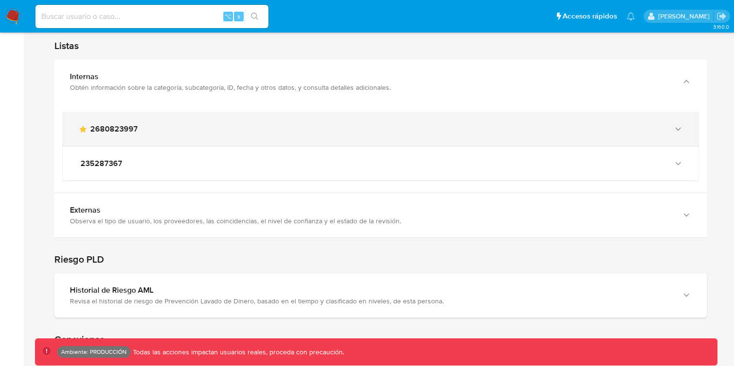
click at [381, 131] on div "main-user-icon 2680823997" at bounding box center [371, 129] width 586 height 10
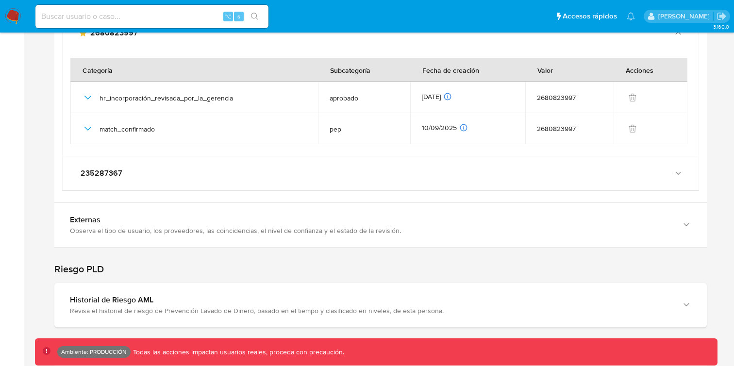
scroll to position [1261, 0]
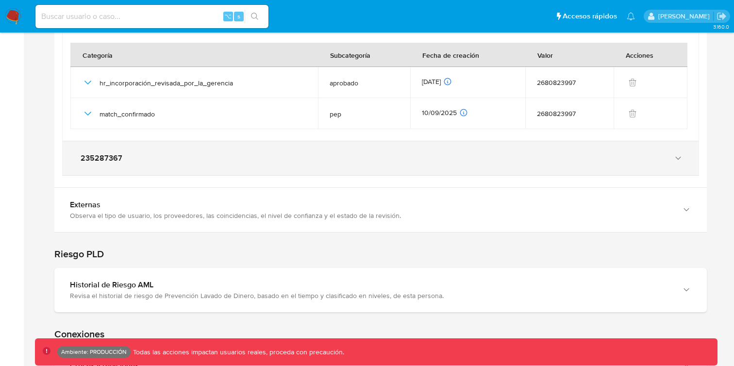
click at [412, 174] on div "235287367" at bounding box center [381, 158] width 636 height 34
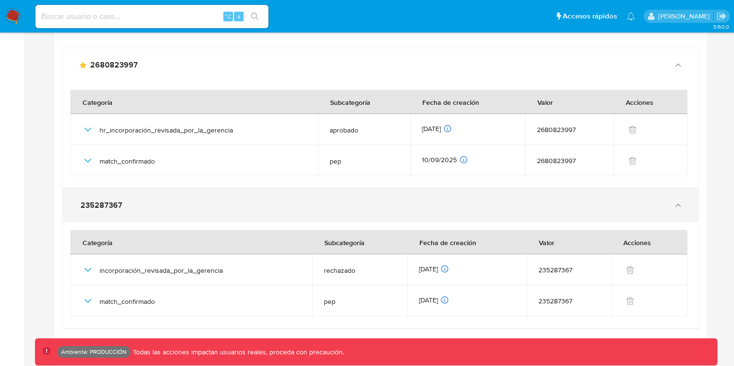
scroll to position [1215, 0]
click at [347, 198] on div "235287367" at bounding box center [381, 204] width 636 height 34
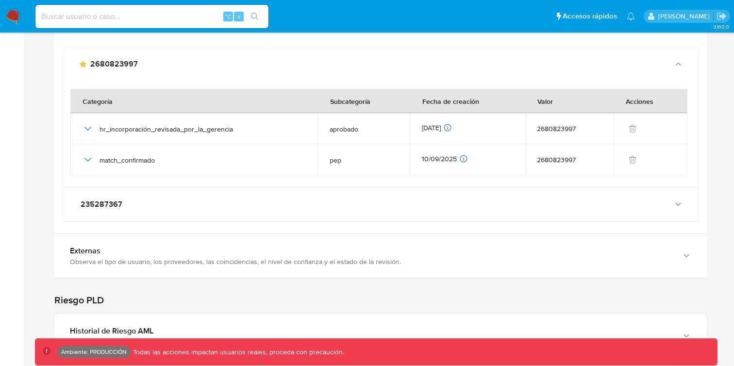
click at [529, 45] on div "main-user-icon 2680823997 235287367" at bounding box center [380, 136] width 653 height 195
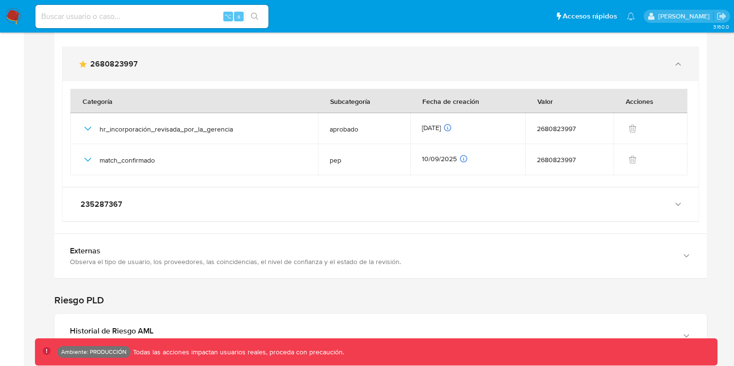
click at [529, 47] on div "main-user-icon 2680823997" at bounding box center [381, 64] width 636 height 34
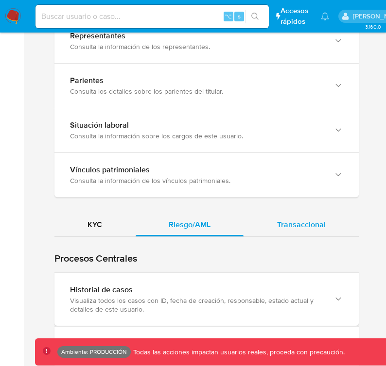
scroll to position [768, 0]
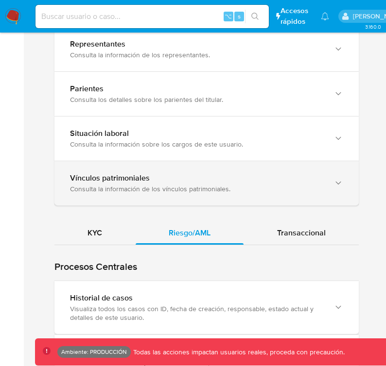
click at [208, 173] on div "Vínculos patrimoniales" at bounding box center [197, 178] width 254 height 10
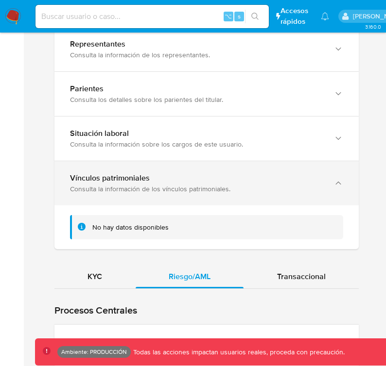
click at [208, 173] on div "Vínculos patrimoniales" at bounding box center [197, 178] width 254 height 10
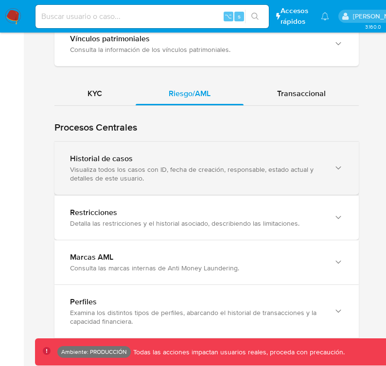
scroll to position [834, 0]
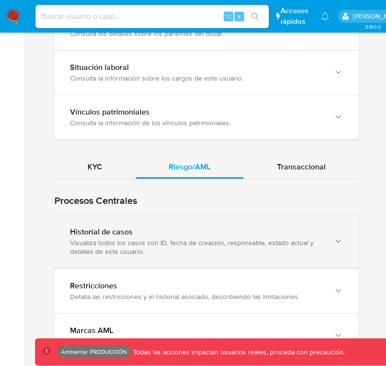
click at [204, 230] on div "Historial de casos" at bounding box center [197, 232] width 254 height 10
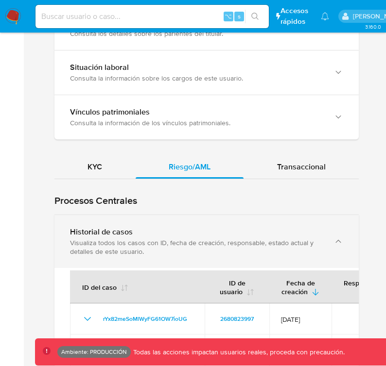
click at [203, 230] on div "Historial de casos" at bounding box center [197, 232] width 254 height 10
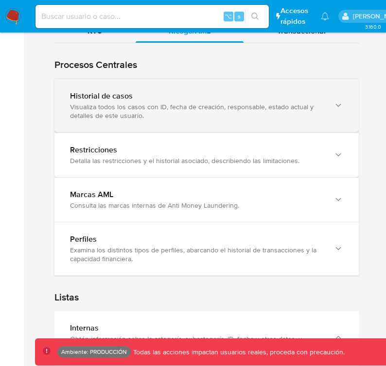
scroll to position [963, 0]
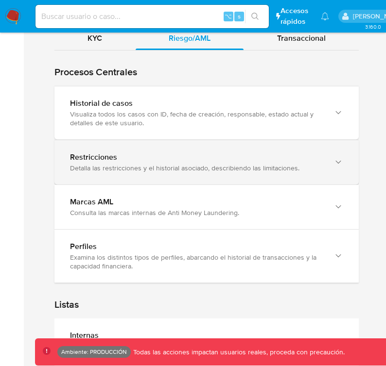
click at [203, 172] on div "Detalla las restricciones y el historial asociado, describiendo las limitacione…" at bounding box center [197, 168] width 254 height 9
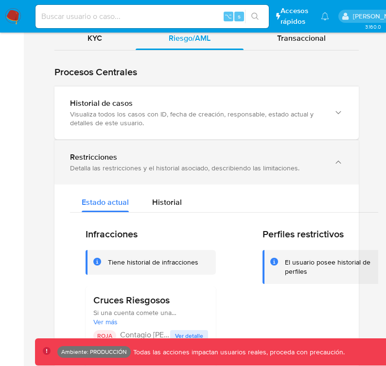
click at [203, 172] on div "Detalla las restricciones y el historial asociado, describiendo las limitacione…" at bounding box center [197, 168] width 254 height 9
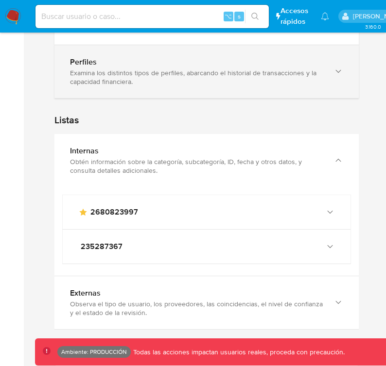
click at [206, 152] on div "Internas" at bounding box center [197, 151] width 254 height 10
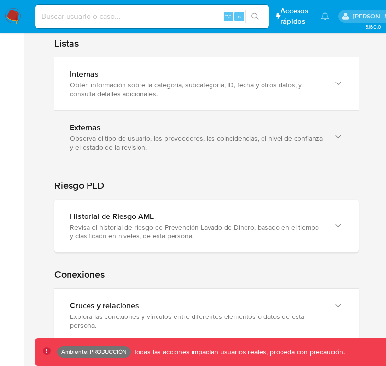
scroll to position [1229, 0]
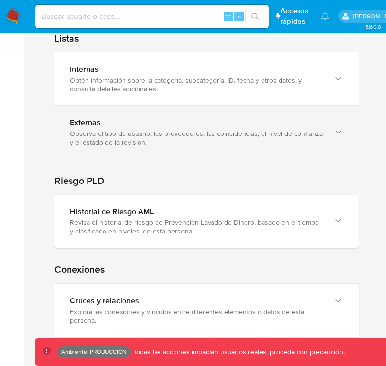
click at [293, 248] on div "Conexiones Cruces y relaciones Explora las conexiones y vínculos entre diferent…" at bounding box center [206, 292] width 304 height 89
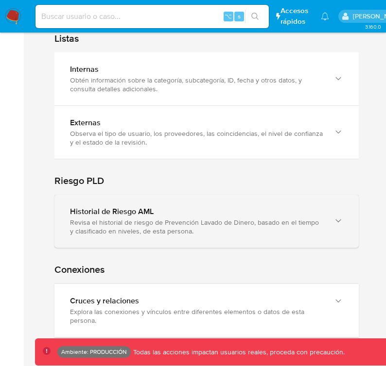
click at [298, 235] on div "Revisa el historial de riesgo de Prevención Lavado de Dinero, basado en el tiem…" at bounding box center [197, 226] width 254 height 17
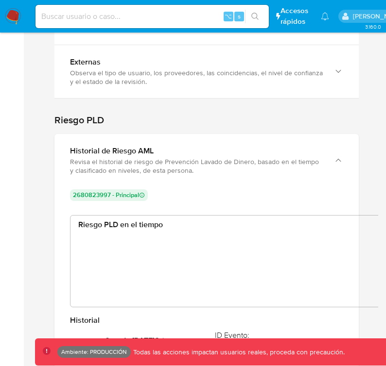
scroll to position [1290, 0]
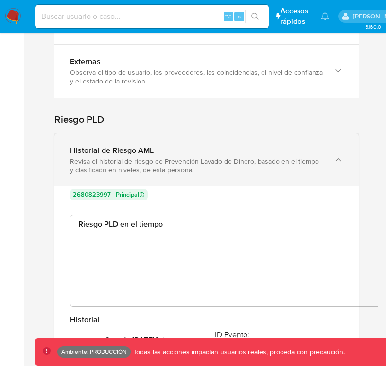
click at [326, 162] on div "Historial de Riesgo AML Revisa el historial de riesgo de Prevención Lavado de D…" at bounding box center [206, 160] width 304 height 53
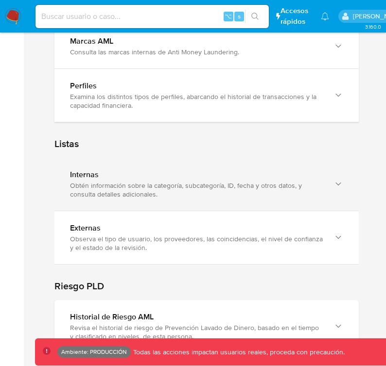
scroll to position [1096, 0]
